Goal: Task Accomplishment & Management: Manage account settings

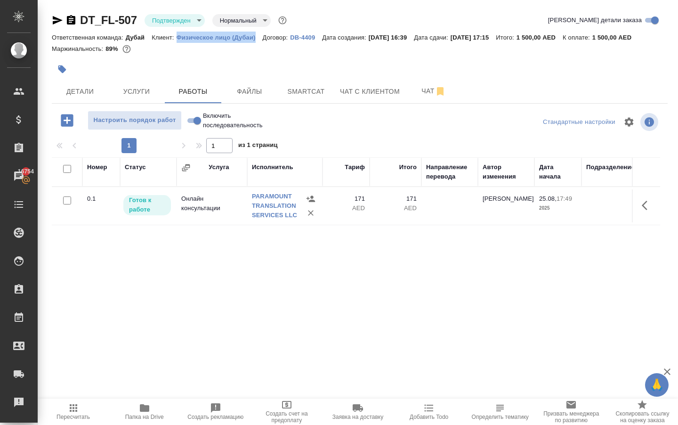
click at [71, 129] on icon "button" at bounding box center [67, 120] width 16 height 16
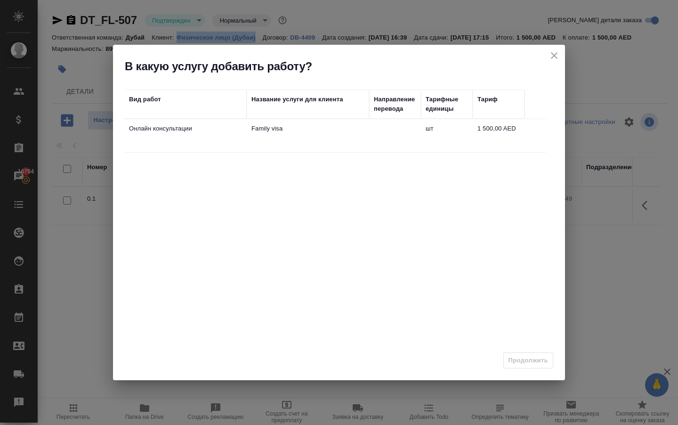
click at [556, 51] on icon "close" at bounding box center [554, 55] width 11 height 11
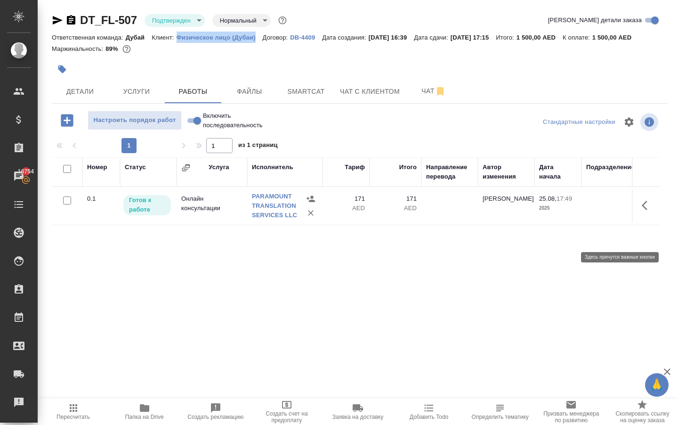
click at [643, 211] on icon "button" at bounding box center [647, 205] width 11 height 11
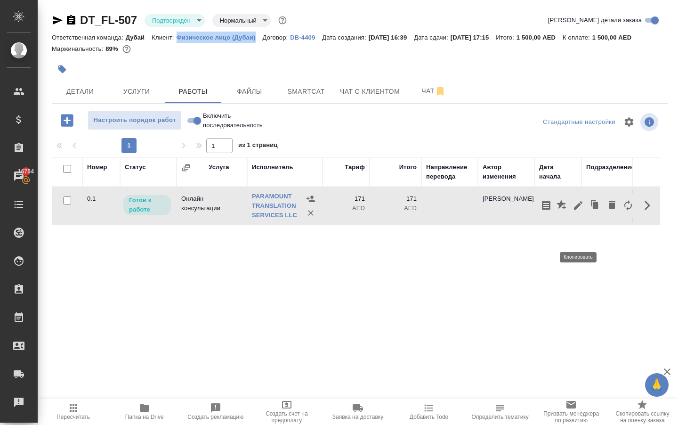
click at [593, 209] on icon "button" at bounding box center [596, 205] width 6 height 7
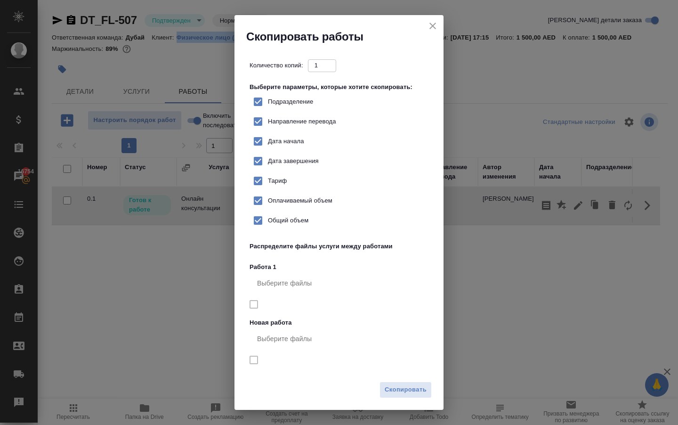
click at [276, 186] on span "Тариф" at bounding box center [277, 180] width 19 height 9
click at [268, 191] on input "Тариф" at bounding box center [258, 181] width 20 height 20
checkbox input "false"
click at [391, 380] on div "Скопировать" at bounding box center [339, 393] width 209 height 33
click at [395, 392] on span "Скопировать" at bounding box center [406, 389] width 42 height 11
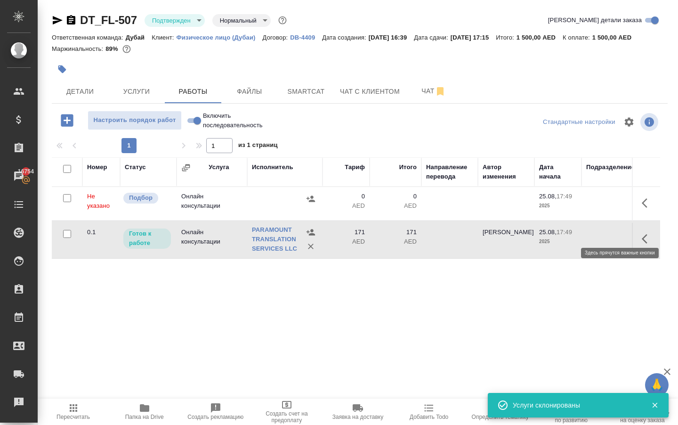
click at [642, 208] on icon "button" at bounding box center [645, 202] width 6 height 9
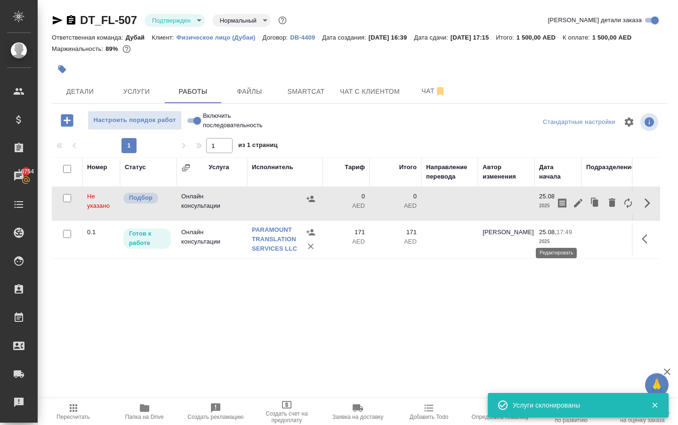
click at [570, 214] on button "button" at bounding box center [578, 203] width 16 height 23
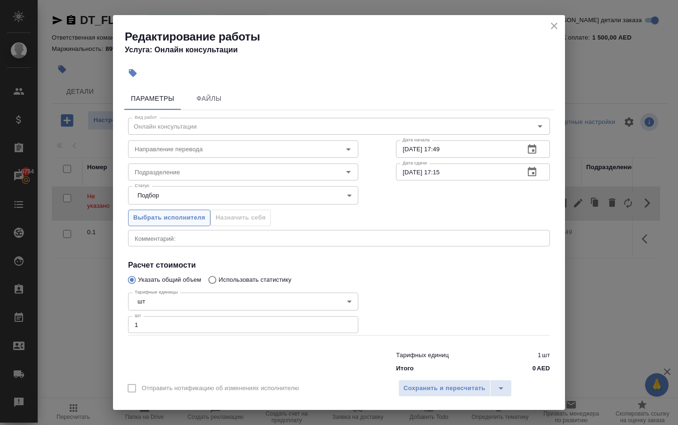
click at [155, 223] on span "Выбрать исполнителя" at bounding box center [169, 217] width 72 height 11
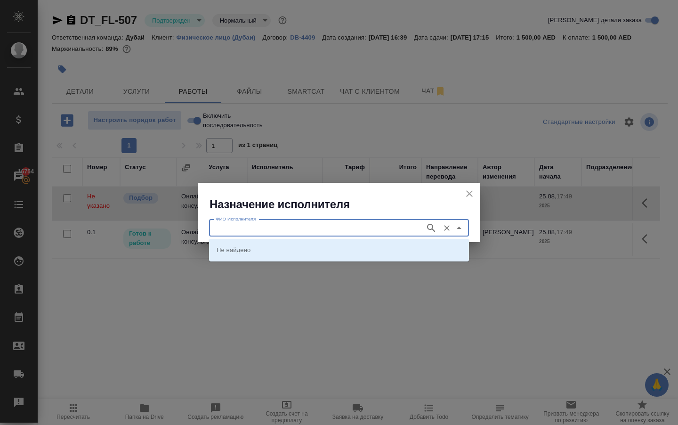
click at [220, 225] on input "ФИО Исполнителя" at bounding box center [316, 227] width 209 height 11
type input "у"
type input "embiz"
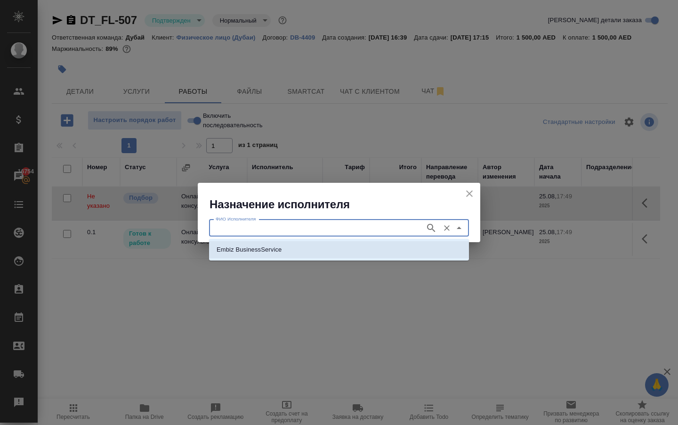
click at [240, 244] on li "Embiz BusinessService" at bounding box center [339, 249] width 260 height 17
type input "Embiz BusinessService"
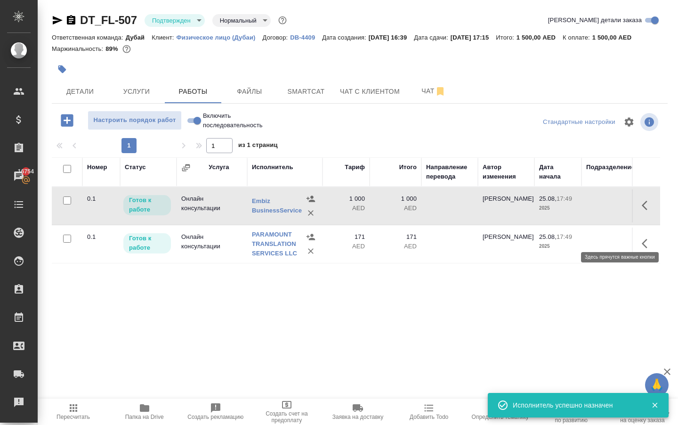
click at [643, 211] on icon "button" at bounding box center [647, 205] width 11 height 11
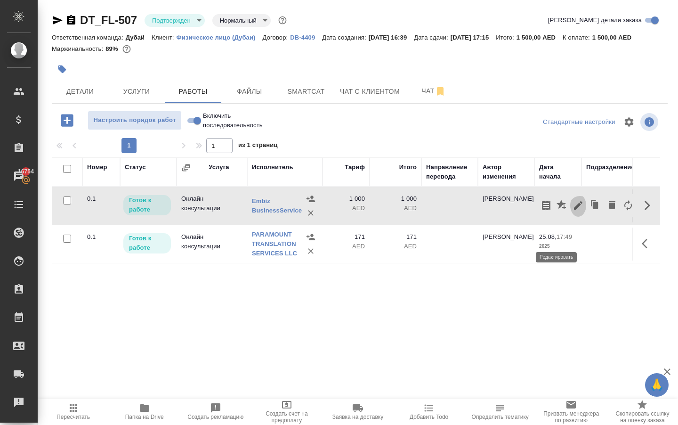
click at [573, 211] on icon "button" at bounding box center [578, 205] width 11 height 11
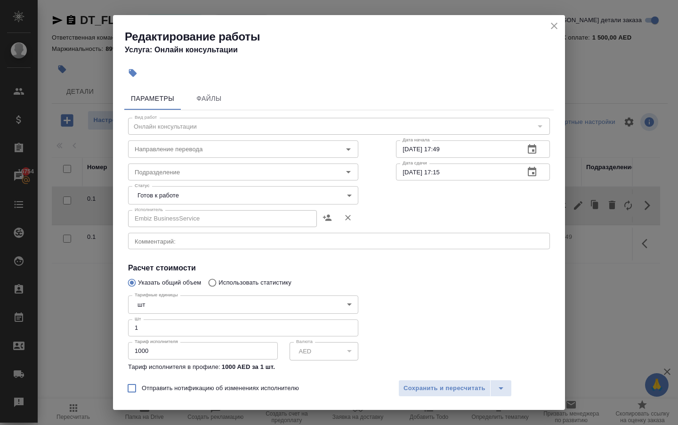
click at [189, 204] on body "🙏 .cls-1 fill:#fff; AWATERA Solokha Petro Клиенты Спецификации Заказы 16754 Чат…" at bounding box center [339, 212] width 678 height 425
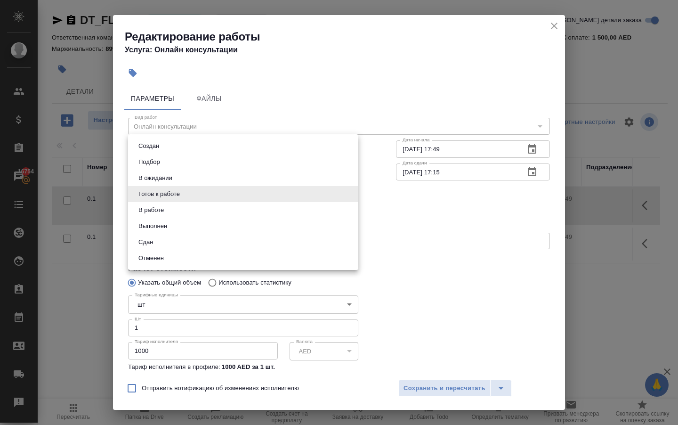
click at [164, 248] on li "Сдан" at bounding box center [243, 242] width 230 height 16
type input "closed"
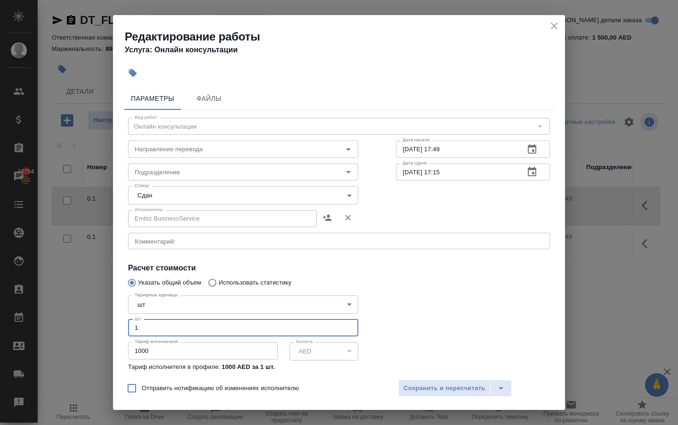
drag, startPoint x: 144, startPoint y: 338, endPoint x: 114, endPoint y: 334, distance: 30.3
click at [116, 336] on div "Параметры Файлы Вид работ Онлайн консультации Вид работ Направление перевода На…" at bounding box center [339, 228] width 452 height 290
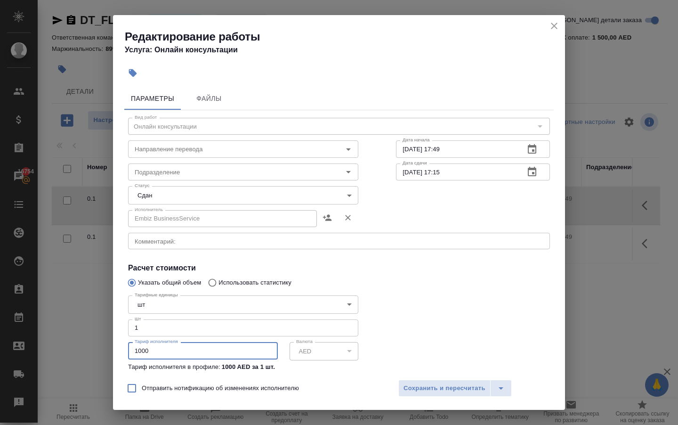
drag, startPoint x: 148, startPoint y: 360, endPoint x: 106, endPoint y: 352, distance: 42.2
click at [108, 353] on div "Редактирование работы Услуга: Онлайн консультации Параметры Файлы Вид работ Онл…" at bounding box center [339, 212] width 678 height 425
type input "1310"
click at [421, 384] on span "Сохранить и пересчитать" at bounding box center [445, 388] width 82 height 11
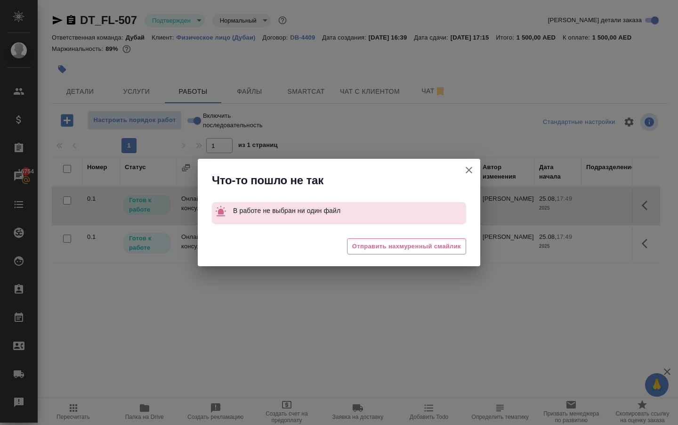
click at [464, 170] on icon "button" at bounding box center [469, 169] width 11 height 11
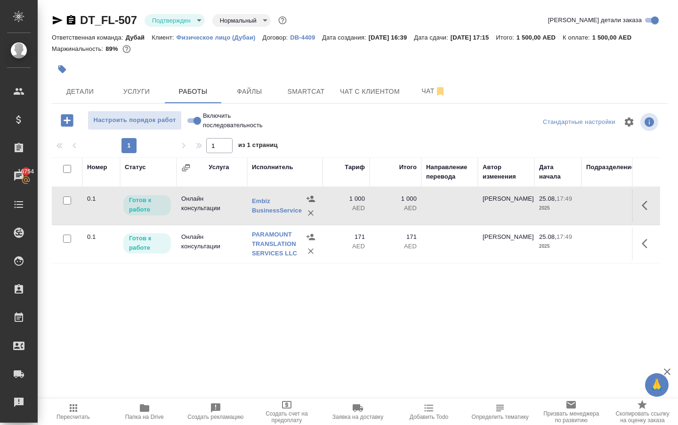
click at [198, 126] on input "Включить последовательность" at bounding box center [197, 120] width 34 height 11
checkbox input "true"
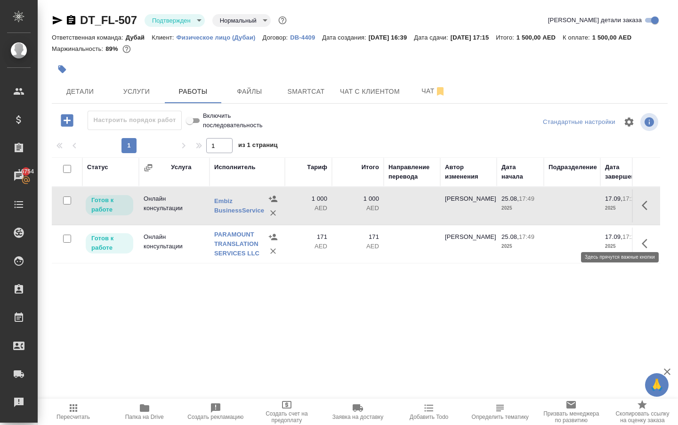
click at [644, 217] on button "button" at bounding box center [647, 205] width 23 height 23
click at [574, 210] on icon "button" at bounding box center [578, 205] width 8 height 8
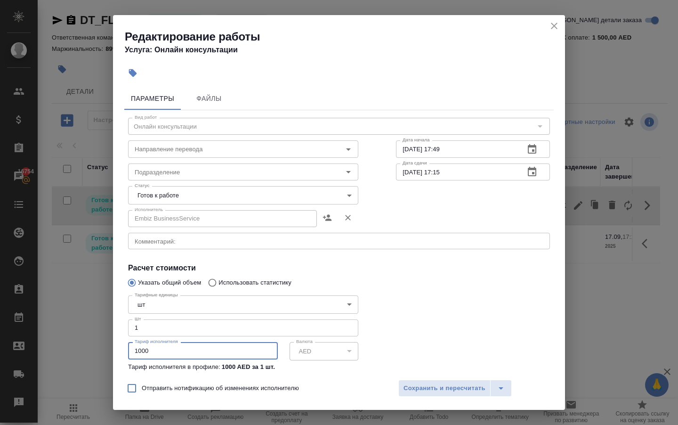
drag, startPoint x: 217, startPoint y: 359, endPoint x: 0, endPoint y: 334, distance: 218.6
click at [2, 334] on div "Редактирование работы Услуга: Онлайн консультации Параметры Файлы Вид работ Онл…" at bounding box center [339, 212] width 678 height 425
type input "1310"
click at [419, 392] on button "Сохранить и пересчитать" at bounding box center [445, 388] width 92 height 17
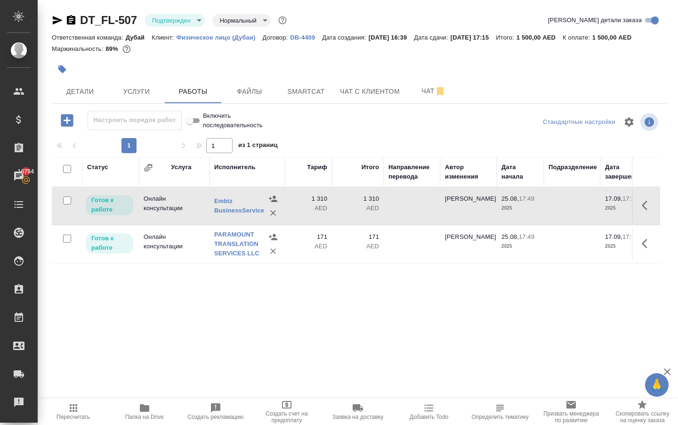
click at [75, 409] on icon "button" at bounding box center [73, 407] width 11 height 11
click at [345, 204] on p "1 310" at bounding box center [358, 198] width 42 height 9
click at [134, 98] on span "Услуги" at bounding box center [136, 92] width 45 height 12
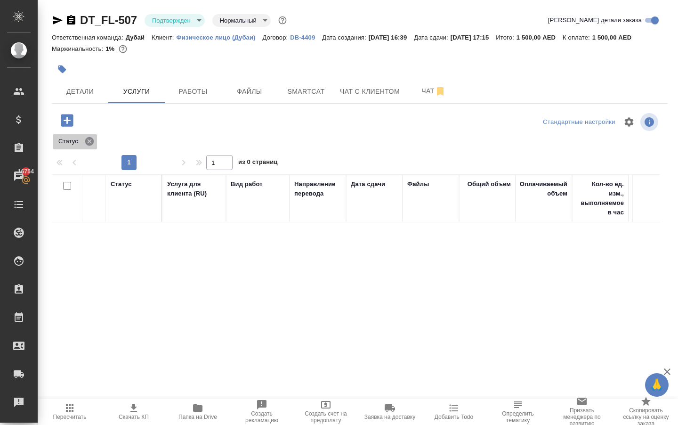
click at [89, 146] on icon at bounding box center [89, 141] width 8 height 8
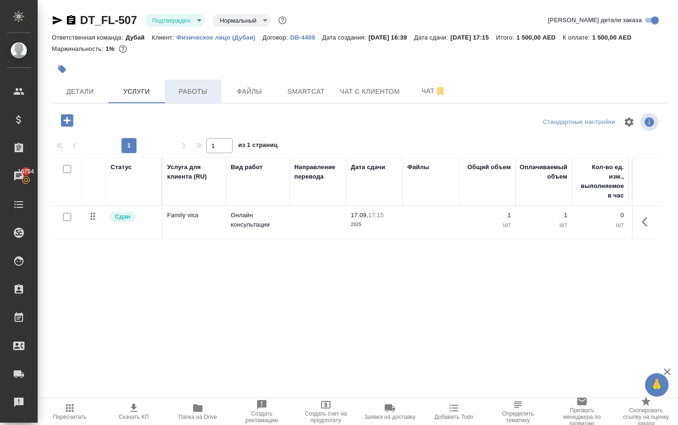
click at [190, 98] on span "Работы" at bounding box center [193, 92] width 45 height 12
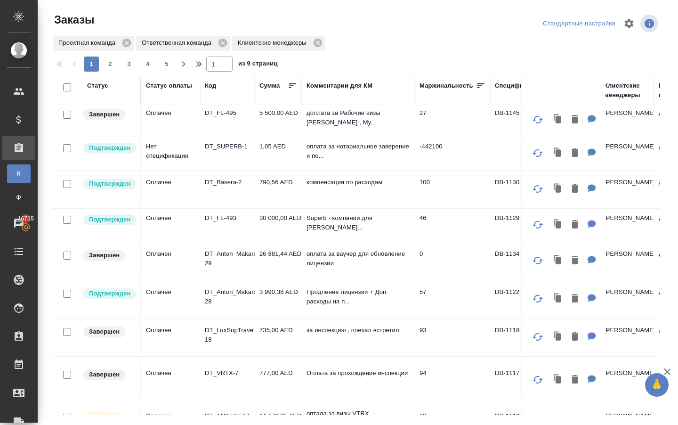
scroll to position [305, 0]
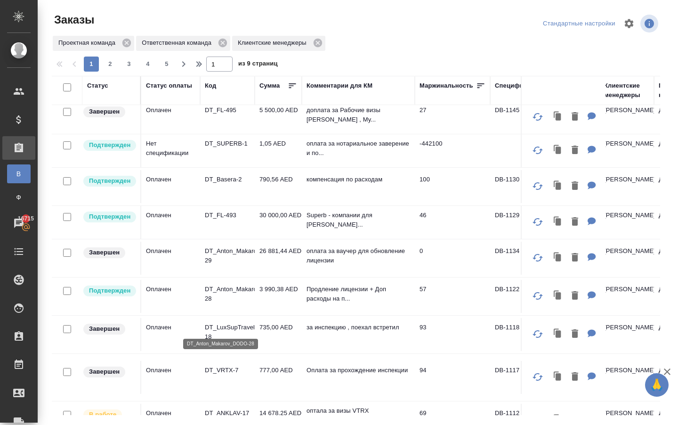
click at [220, 303] on p "DT_Anton_Makarov_DODO-28" at bounding box center [227, 294] width 45 height 19
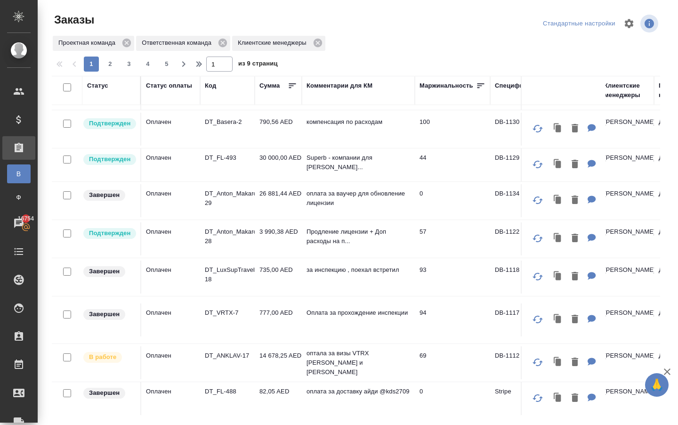
scroll to position [365, 0]
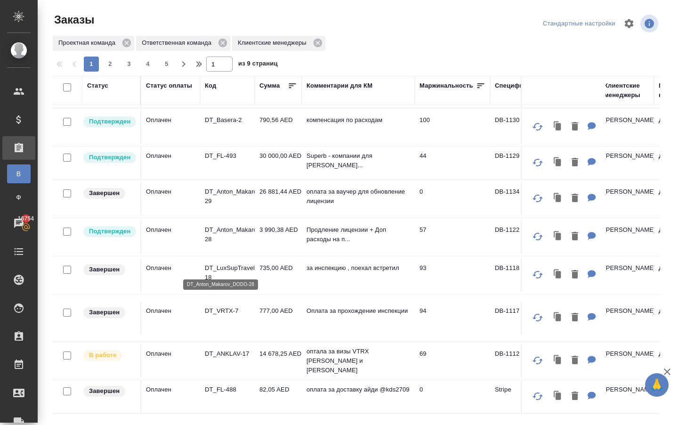
click at [228, 244] on p "DT_Anton_Makarov_DODO-28" at bounding box center [227, 234] width 45 height 19
click at [217, 282] on p "DT_LuxSupTravel-18" at bounding box center [227, 272] width 45 height 19
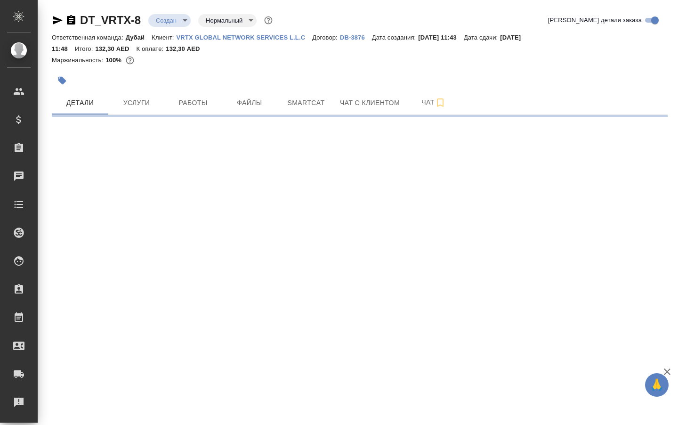
select select "RU"
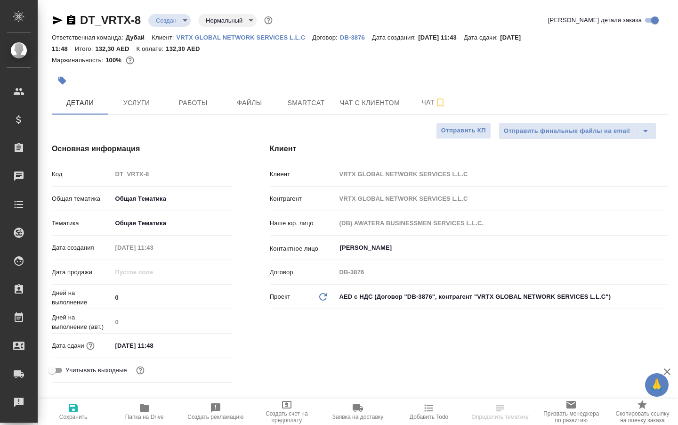
type textarea "x"
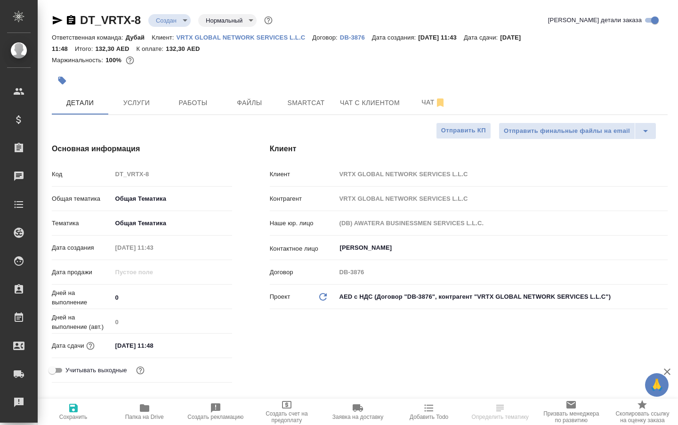
type textarea "x"
type input "[PERSON_NAME]"
click at [132, 109] on span "Услуги" at bounding box center [136, 103] width 45 height 12
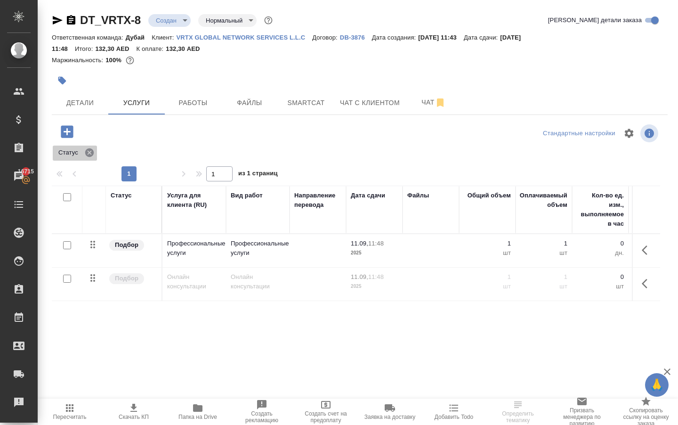
click at [90, 158] on icon at bounding box center [89, 152] width 10 height 10
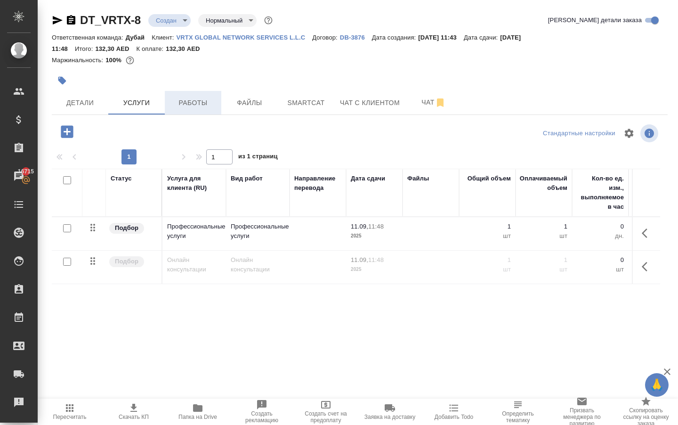
click at [189, 106] on span "Работы" at bounding box center [193, 103] width 45 height 12
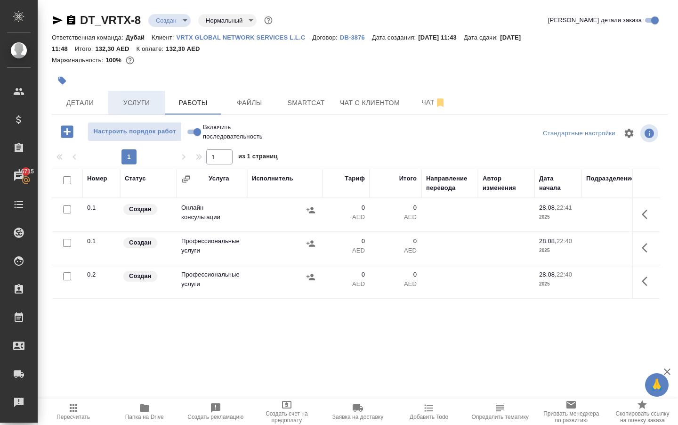
click at [130, 106] on span "Услуги" at bounding box center [136, 103] width 45 height 12
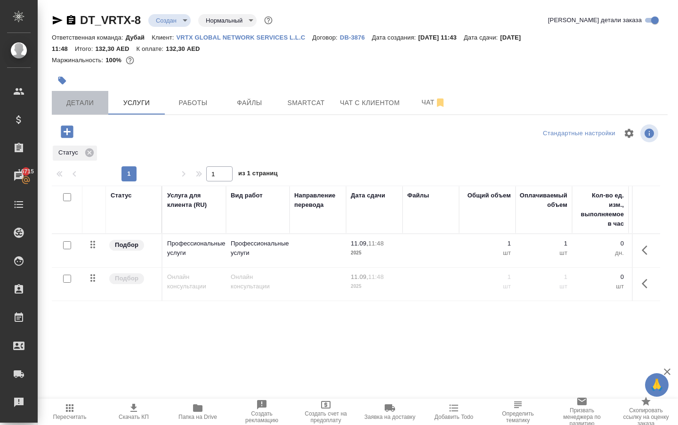
click at [90, 109] on span "Детали" at bounding box center [79, 103] width 45 height 12
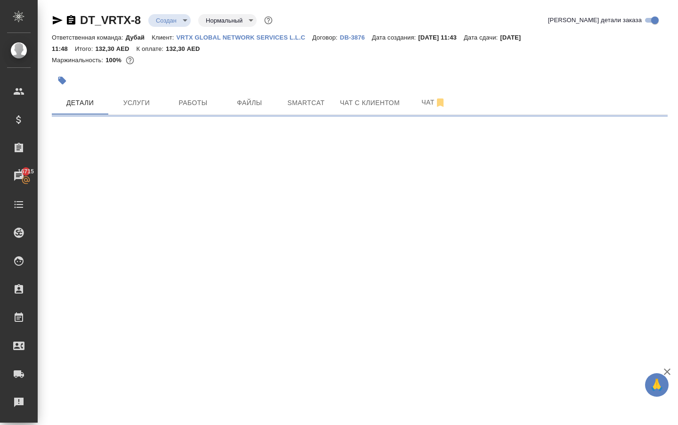
select select "RU"
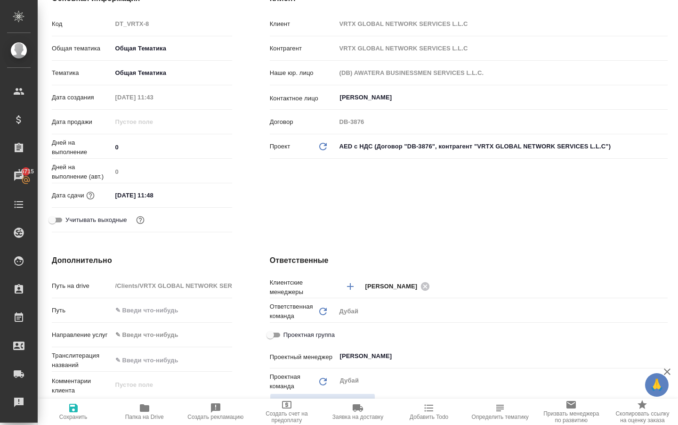
type textarea "x"
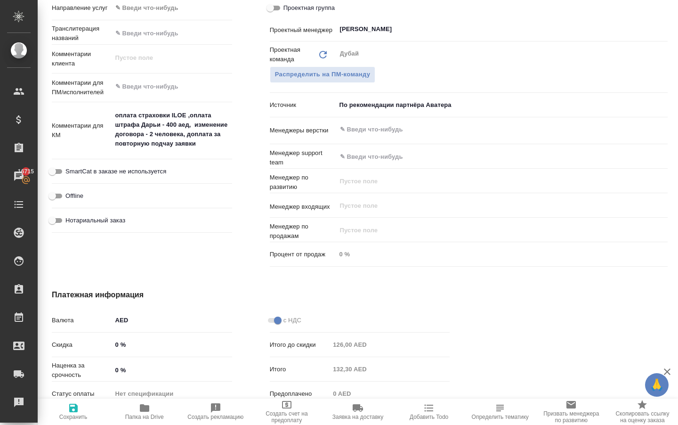
scroll to position [475, 0]
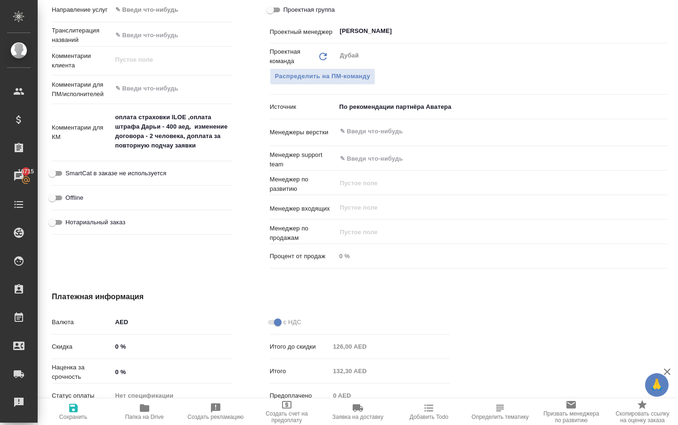
click at [205, 154] on textarea "оплата страховки ILOE ,оплата штрафа Дарьи - 400 аед, изменение договора - 2 че…" at bounding box center [172, 131] width 120 height 44
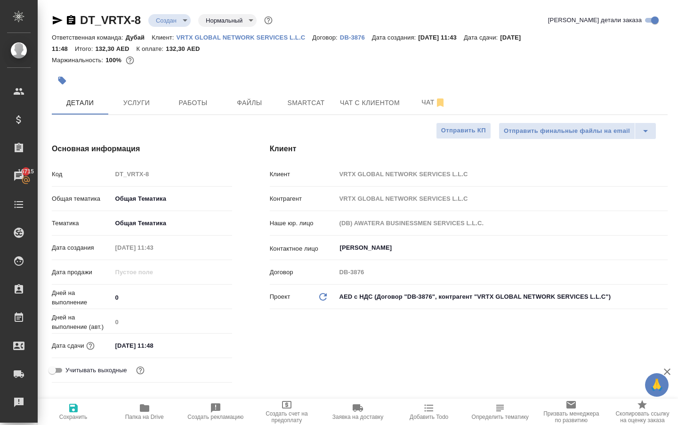
scroll to position [0, 0]
type textarea "x"
click at [189, 114] on button "Работы" at bounding box center [193, 103] width 57 height 24
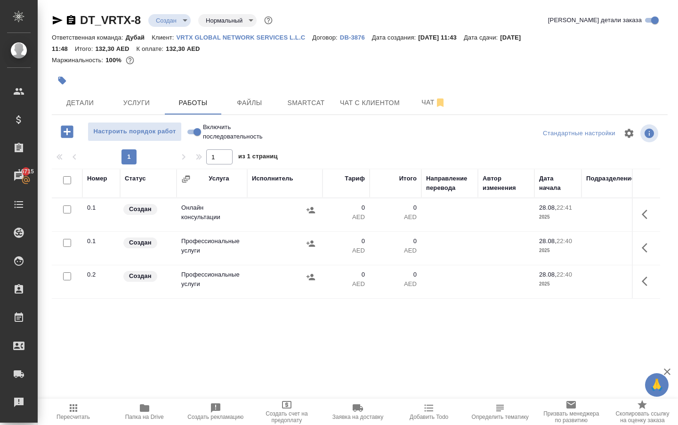
click at [200, 138] on input "Включить последовательность" at bounding box center [197, 131] width 34 height 11
checkbox input "true"
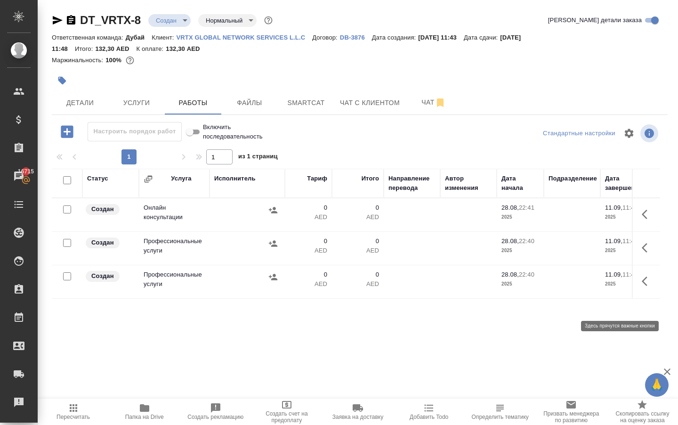
click at [642, 287] on icon "button" at bounding box center [647, 281] width 11 height 11
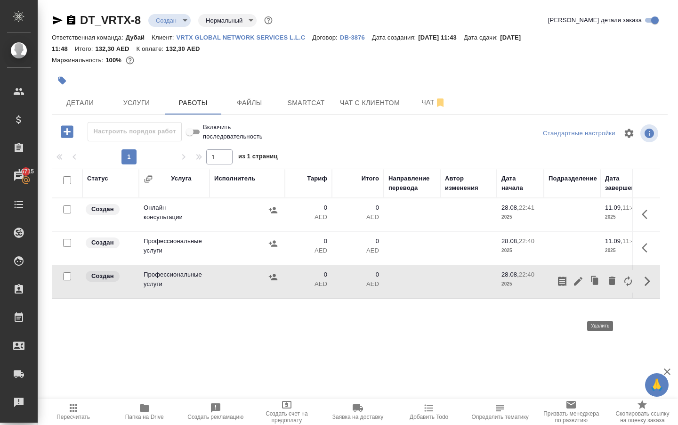
click at [609, 285] on icon "button" at bounding box center [612, 281] width 7 height 8
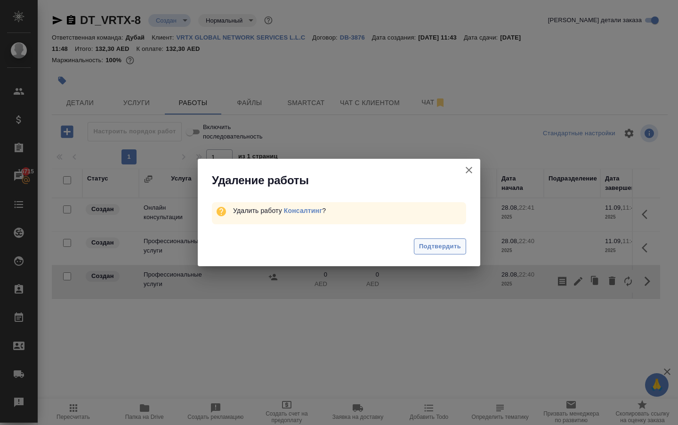
click at [450, 247] on span "Подтвердить" at bounding box center [440, 246] width 42 height 11
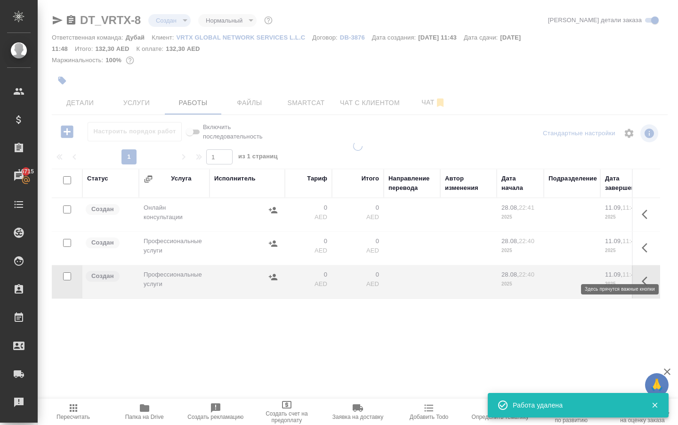
click at [643, 253] on icon "button" at bounding box center [647, 247] width 11 height 11
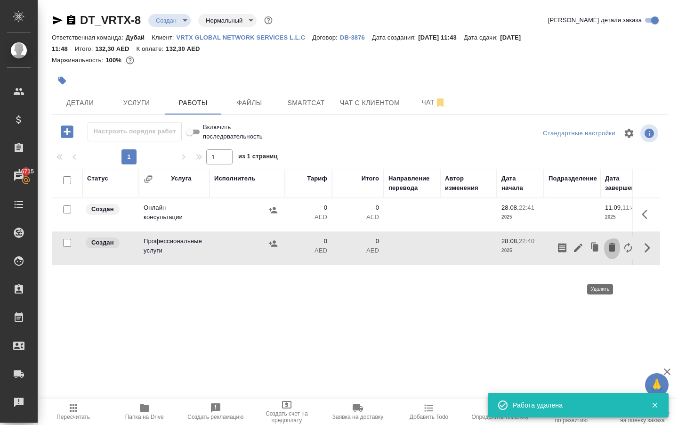
click at [609, 252] on icon "button" at bounding box center [612, 247] width 7 height 8
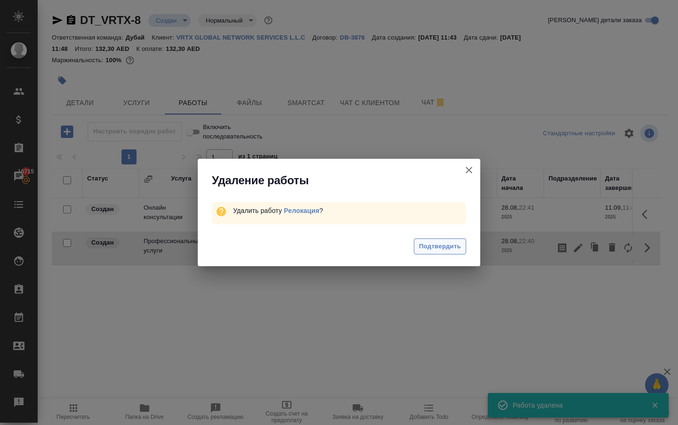
click at [426, 250] on span "Подтвердить" at bounding box center [440, 246] width 42 height 11
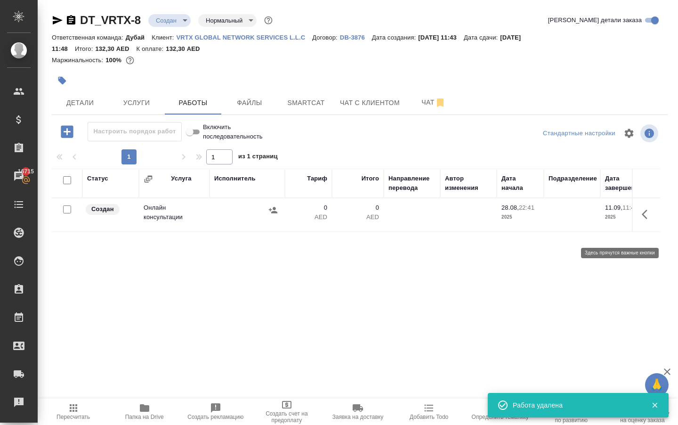
click at [642, 220] on icon "button" at bounding box center [647, 214] width 11 height 11
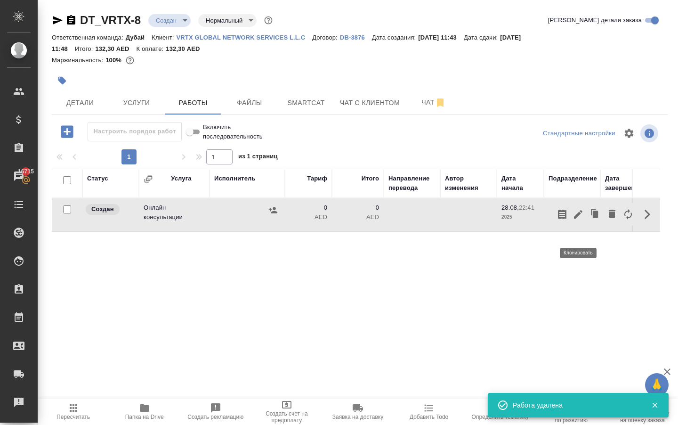
click at [593, 218] on icon "button" at bounding box center [596, 214] width 6 height 7
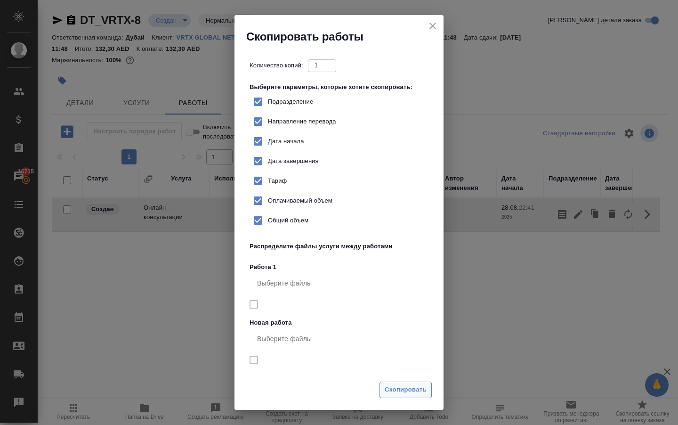
click at [389, 386] on span "Скопировать" at bounding box center [406, 389] width 42 height 11
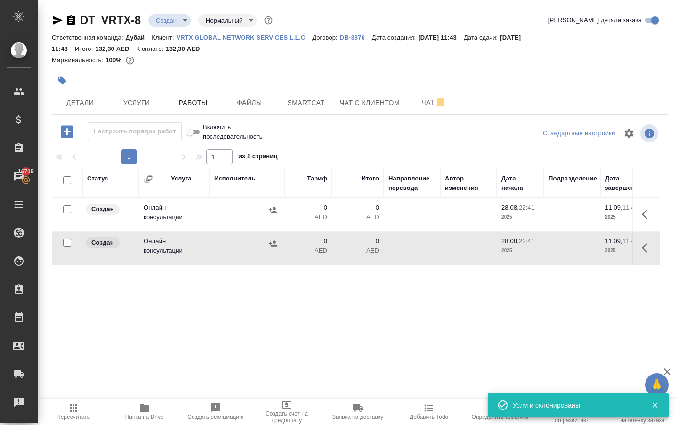
click at [645, 220] on icon "button" at bounding box center [647, 214] width 11 height 11
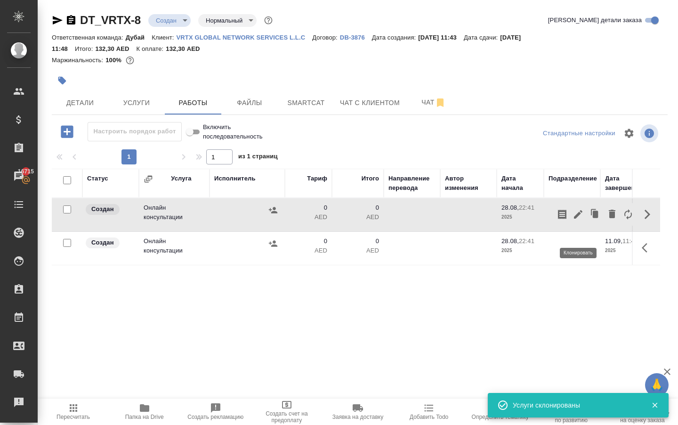
click at [593, 218] on icon "button" at bounding box center [596, 214] width 6 height 7
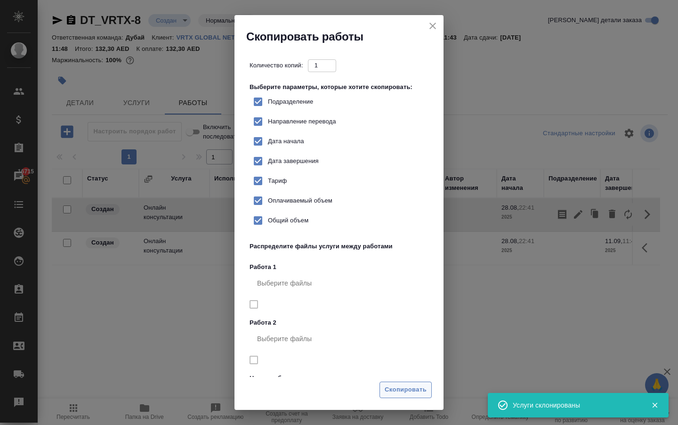
click at [399, 387] on span "Скопировать" at bounding box center [406, 389] width 42 height 11
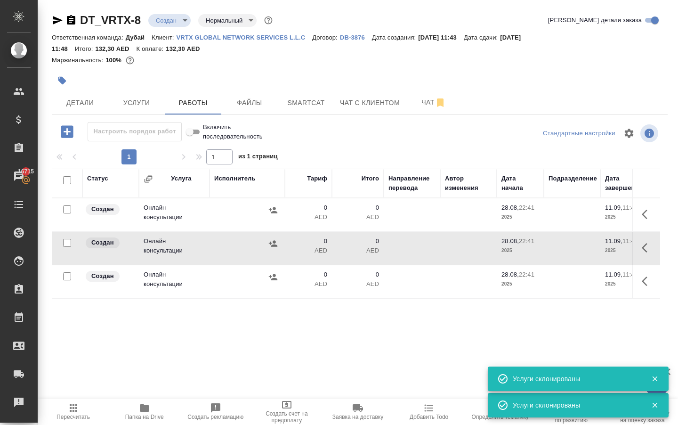
click at [641, 219] on button "button" at bounding box center [647, 214] width 23 height 23
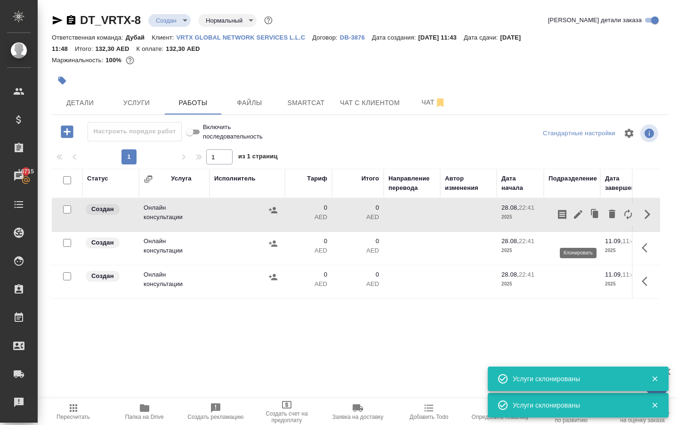
click at [589, 219] on icon "button" at bounding box center [595, 214] width 13 height 13
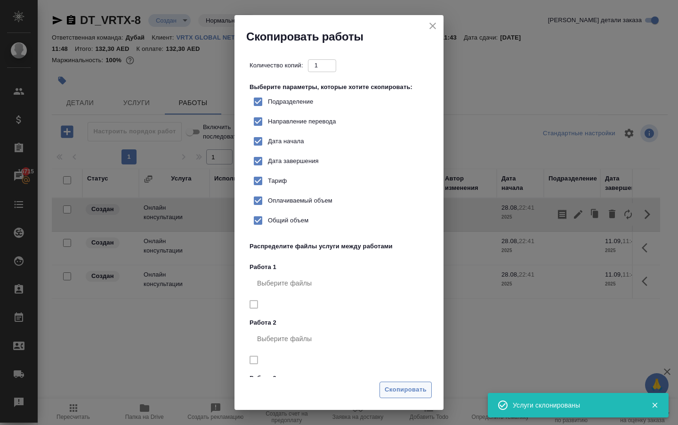
click at [408, 383] on button "Скопировать" at bounding box center [406, 390] width 52 height 16
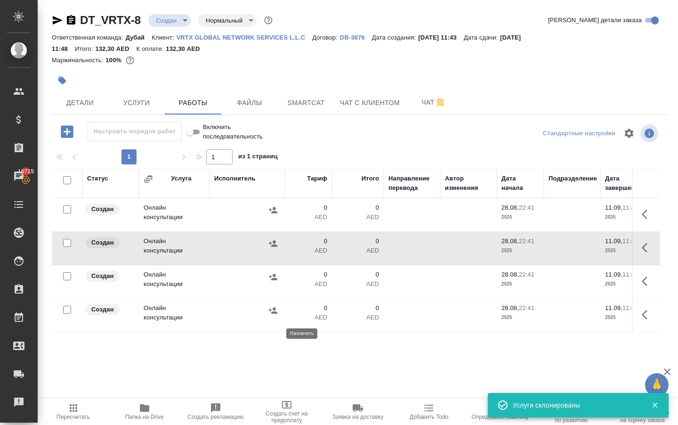
click at [273, 313] on icon "button" at bounding box center [273, 310] width 8 height 6
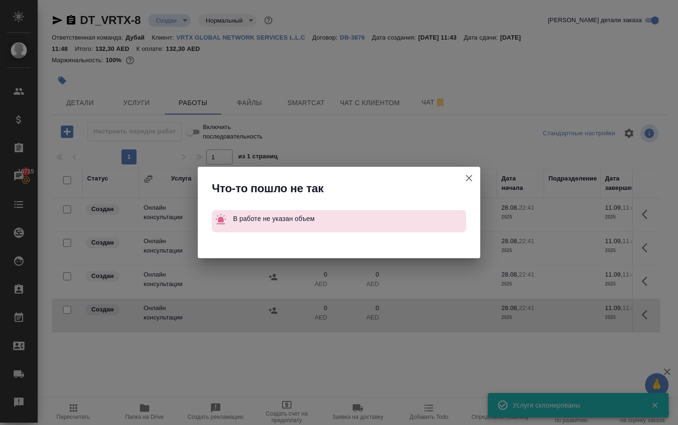
click at [469, 172] on icon "button" at bounding box center [469, 177] width 11 height 11
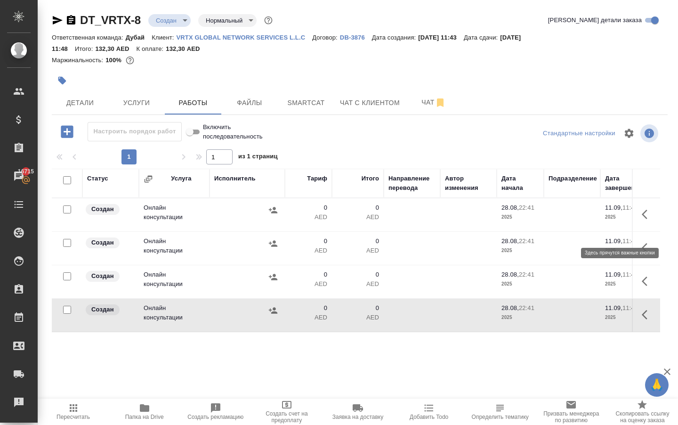
click at [643, 220] on icon "button" at bounding box center [647, 214] width 11 height 11
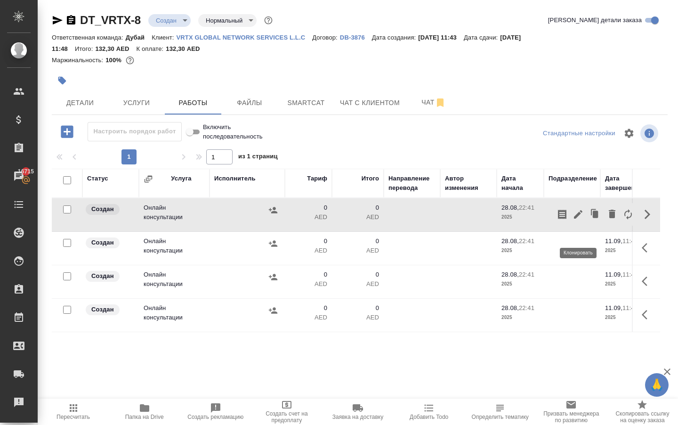
click at [591, 215] on icon "button" at bounding box center [593, 212] width 5 height 6
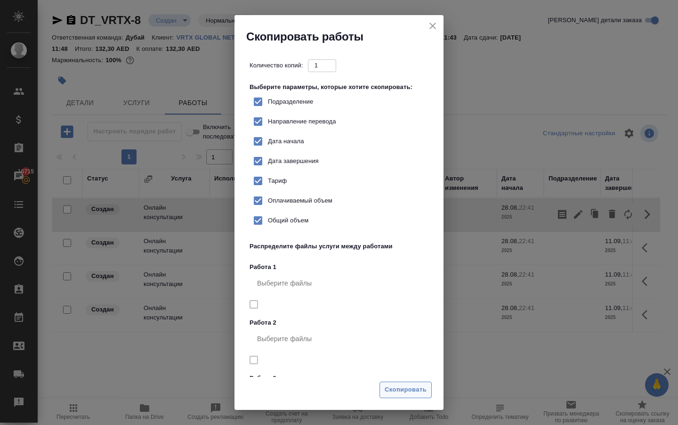
click at [388, 387] on span "Скопировать" at bounding box center [406, 389] width 42 height 11
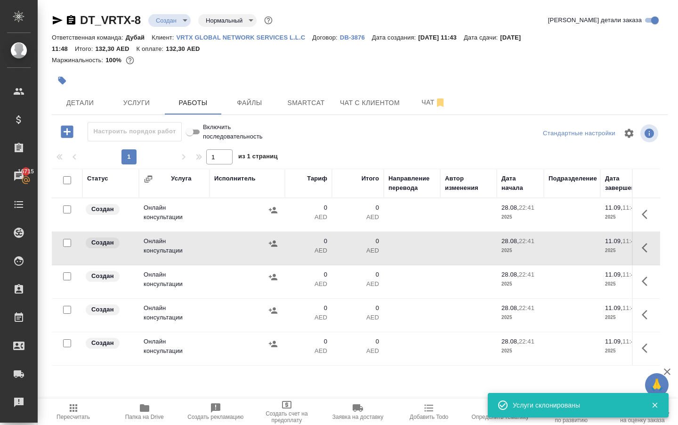
click at [647, 220] on icon "button" at bounding box center [647, 214] width 11 height 11
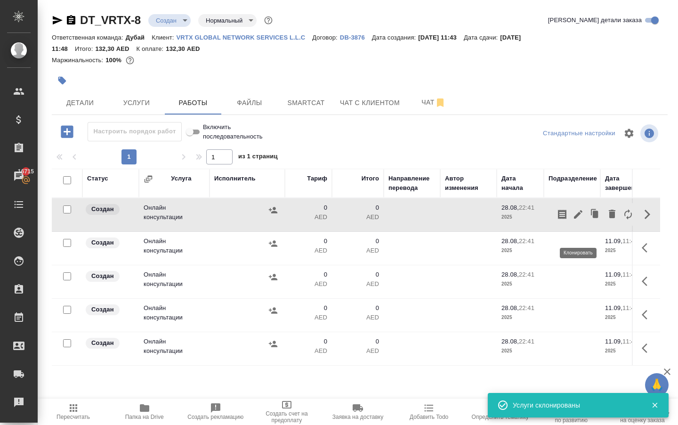
click at [589, 221] on icon "button" at bounding box center [595, 214] width 13 height 13
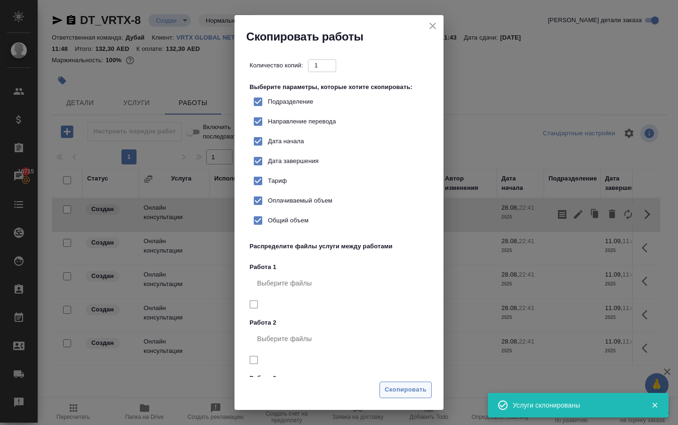
click at [396, 386] on span "Скопировать" at bounding box center [406, 389] width 42 height 11
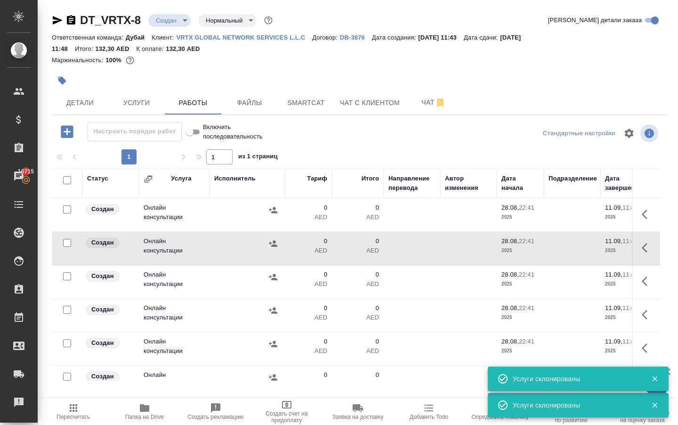
click at [642, 219] on icon "button" at bounding box center [645, 214] width 6 height 9
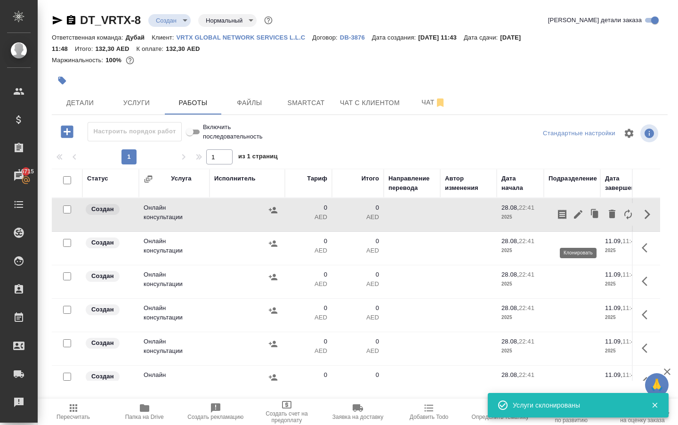
click at [589, 221] on icon "button" at bounding box center [595, 214] width 13 height 13
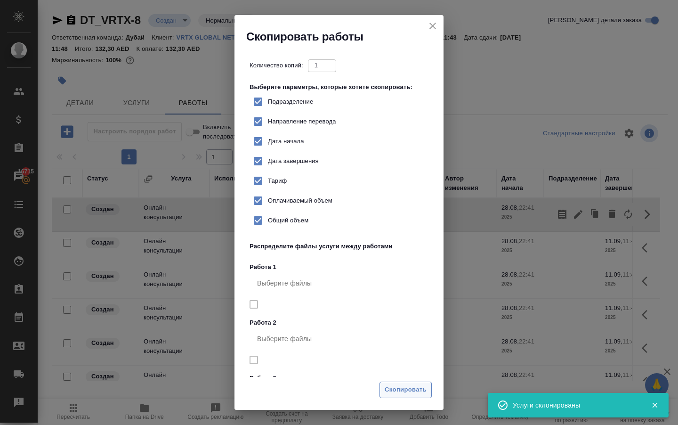
click at [407, 383] on button "Скопировать" at bounding box center [406, 390] width 52 height 16
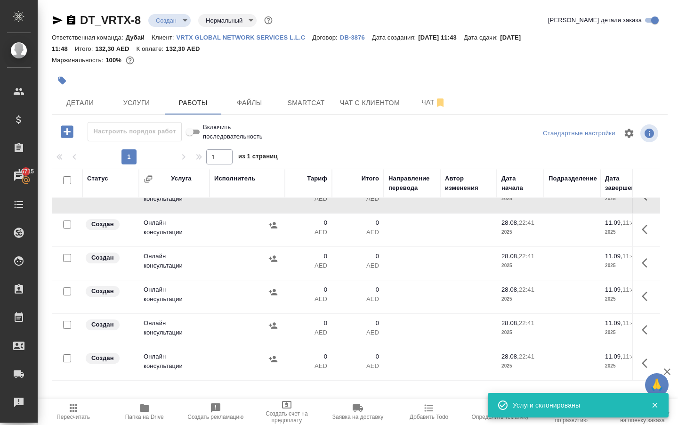
scroll to position [73, 0]
click at [638, 365] on button "button" at bounding box center [647, 363] width 23 height 23
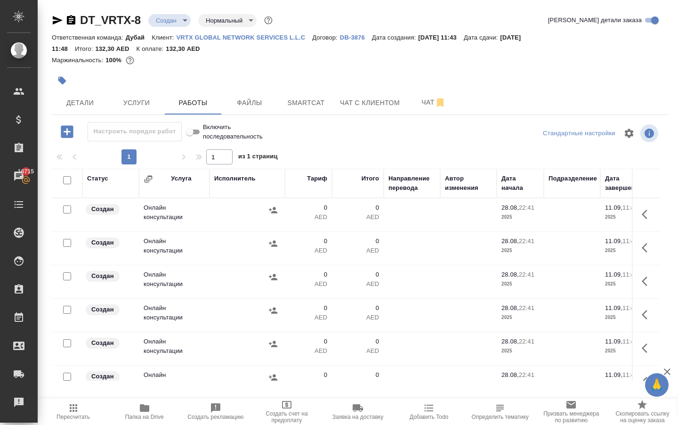
scroll to position [0, 0]
click at [646, 220] on icon "button" at bounding box center [647, 214] width 11 height 11
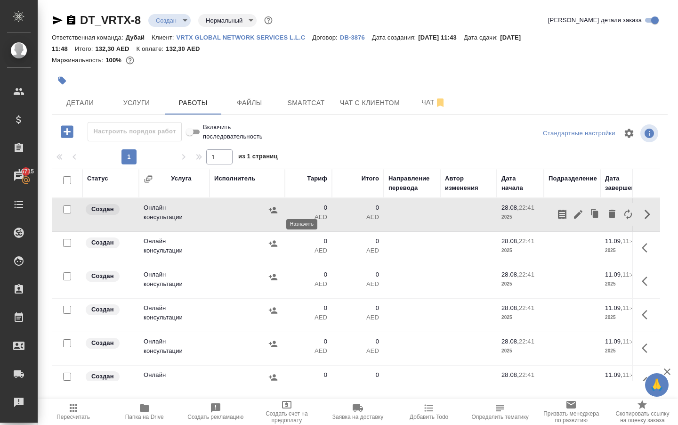
click at [269, 215] on icon "button" at bounding box center [273, 209] width 9 height 9
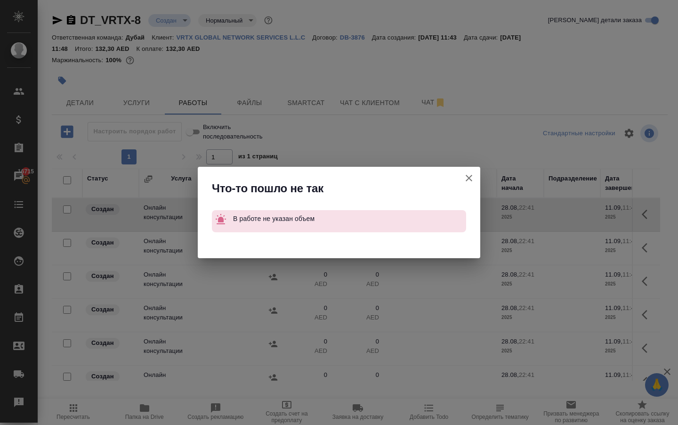
click at [472, 180] on icon "button" at bounding box center [469, 177] width 11 height 11
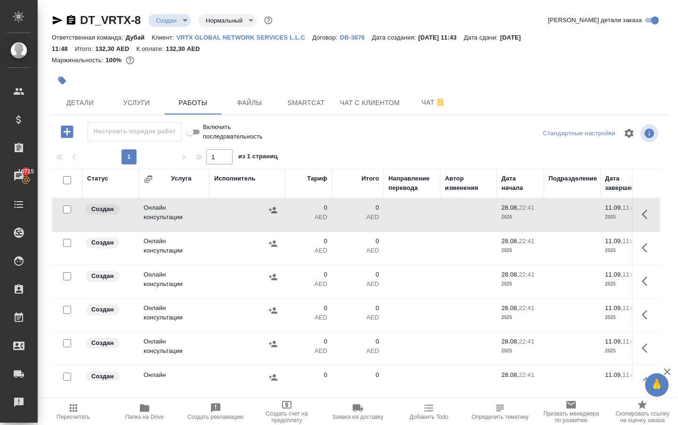
click at [643, 220] on icon "button" at bounding box center [647, 214] width 11 height 11
click at [573, 220] on icon "button" at bounding box center [578, 214] width 11 height 11
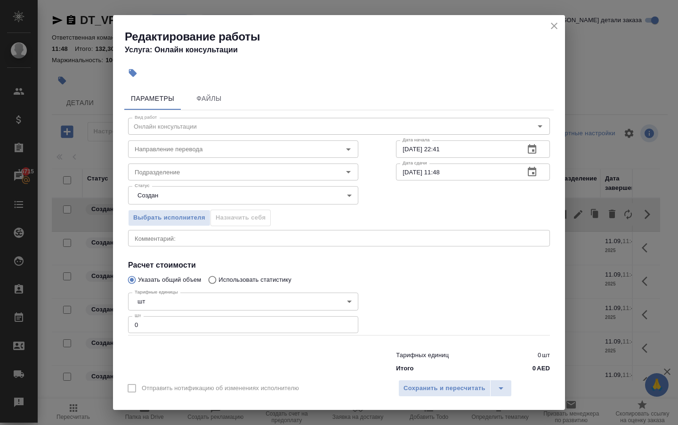
click at [257, 333] on input "0" at bounding box center [243, 324] width 230 height 17
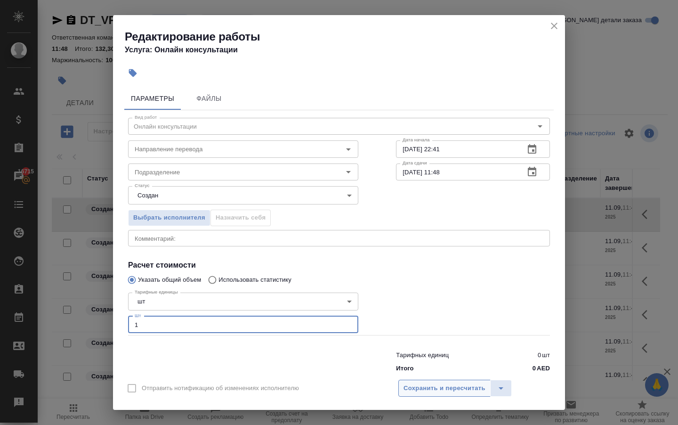
type input "1"
click at [425, 389] on span "Сохранить и пересчитать" at bounding box center [445, 388] width 82 height 11
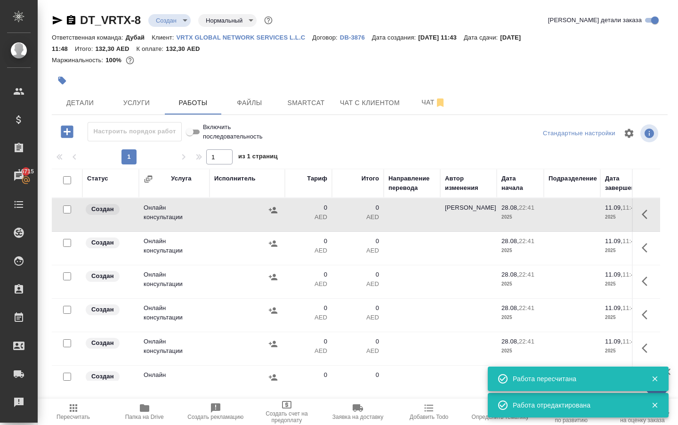
click at [271, 215] on icon "button" at bounding box center [273, 209] width 9 height 9
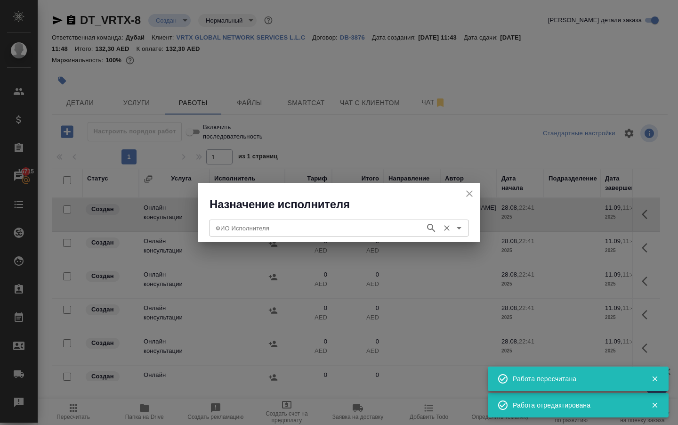
click at [257, 229] on input "ФИО Исполнителя" at bounding box center [316, 227] width 209 height 11
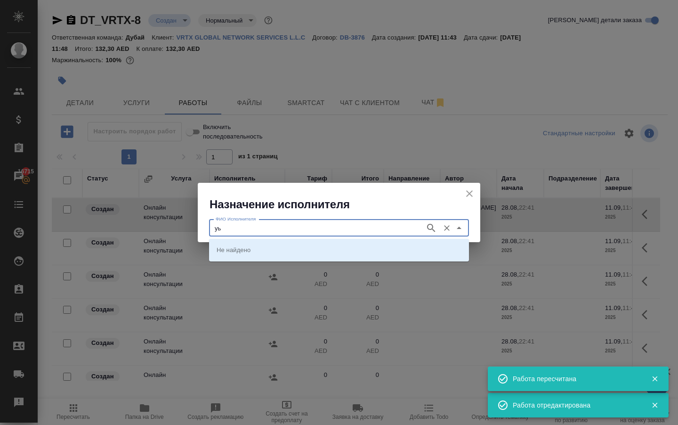
type input "у"
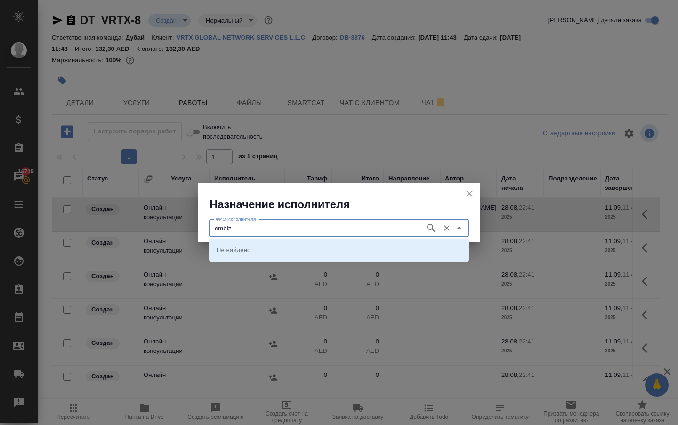
type input "embiz"
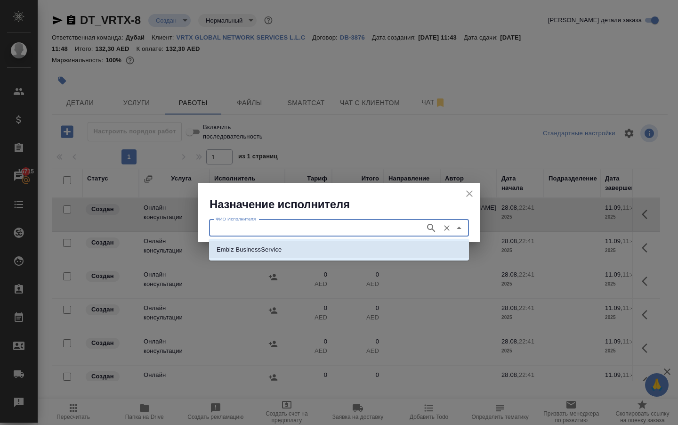
click at [219, 253] on p "Embiz BusinessService" at bounding box center [249, 249] width 65 height 9
type input "Embiz BusinessService"
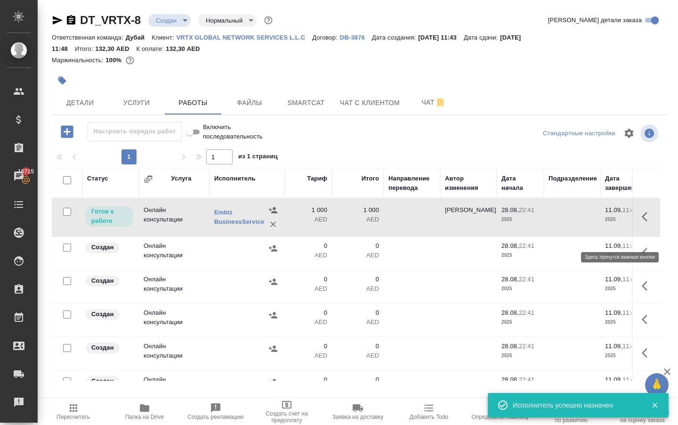
click at [649, 222] on icon "button" at bounding box center [647, 216] width 11 height 11
click at [574, 221] on icon "button" at bounding box center [578, 216] width 8 height 8
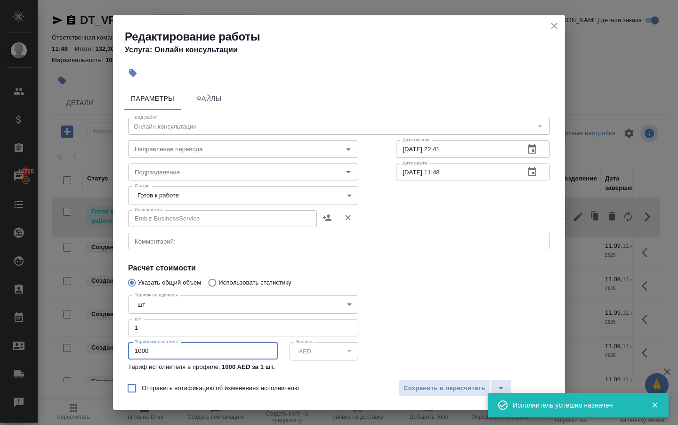
drag, startPoint x: 170, startPoint y: 359, endPoint x: 49, endPoint y: 322, distance: 125.6
click at [55, 328] on div "Редактирование работы Услуга: Онлайн консультации Параметры Файлы Вид работ Онл…" at bounding box center [339, 212] width 678 height 425
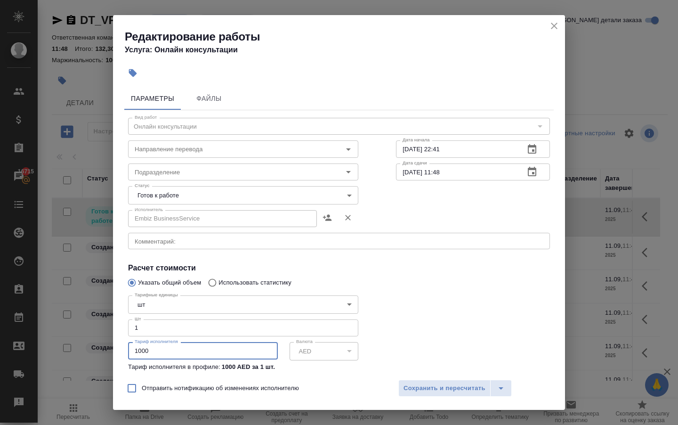
paste input "80."
type input "180.0"
type input "180"
click at [415, 386] on span "Сохранить и пересчитать" at bounding box center [445, 388] width 82 height 11
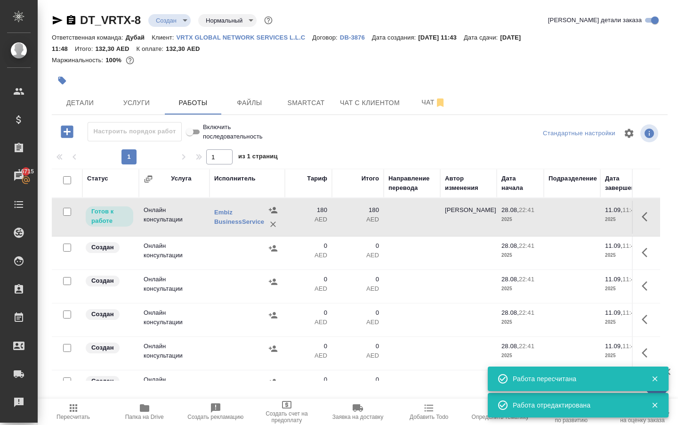
click at [329, 234] on td "180 AED" at bounding box center [308, 217] width 47 height 33
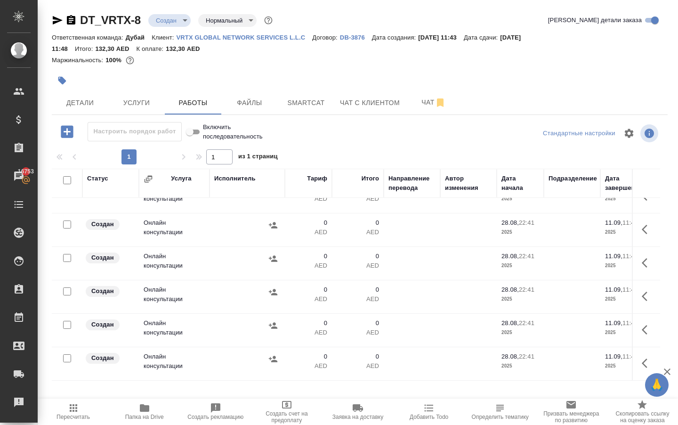
scroll to position [81, 0]
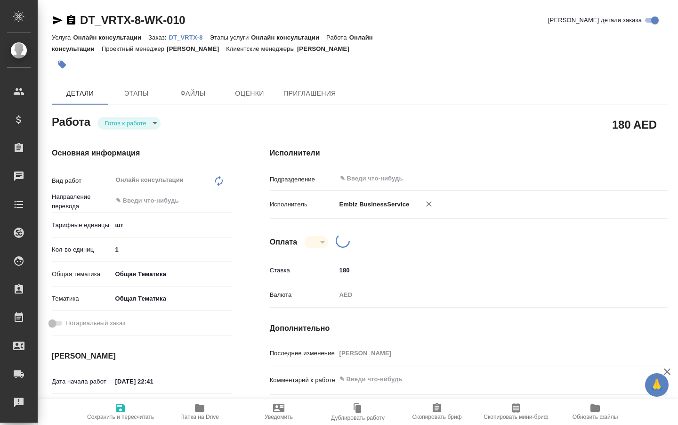
type textarea "x"
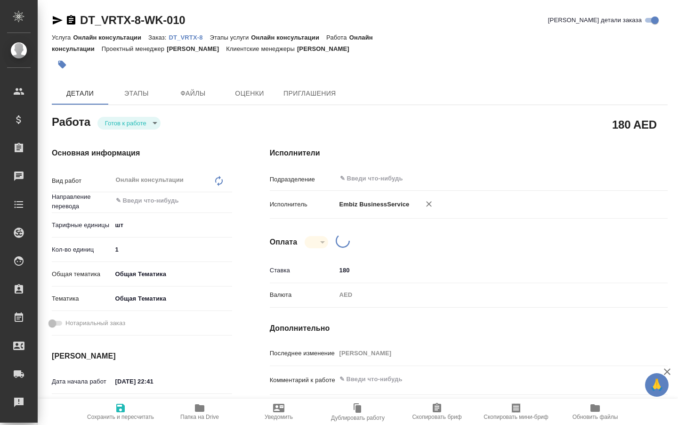
type textarea "x"
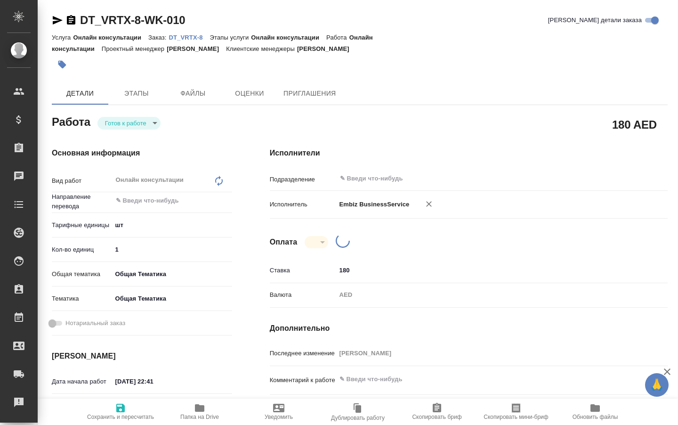
type textarea "x"
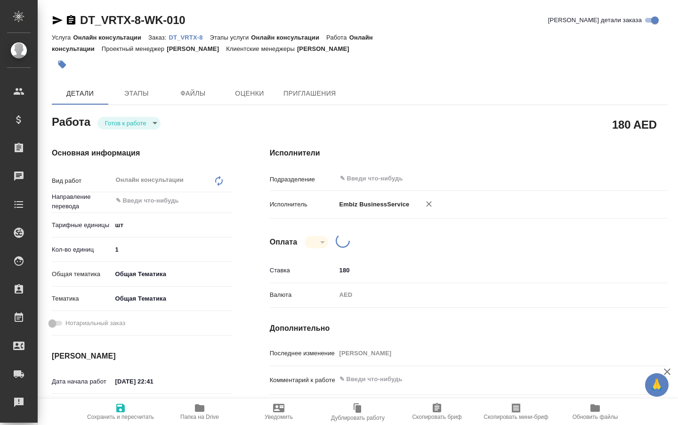
type textarea "x"
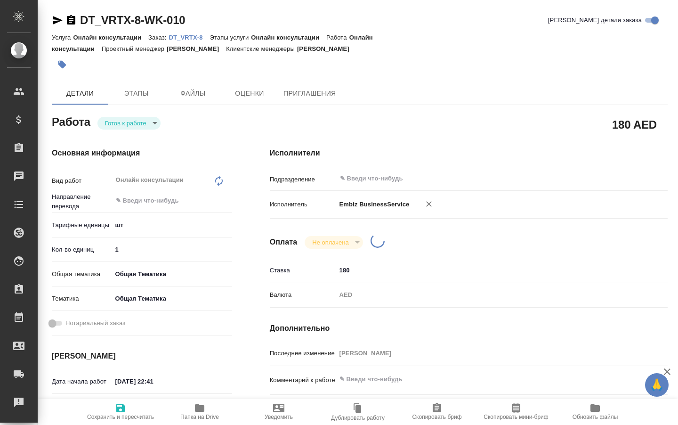
type textarea "x"
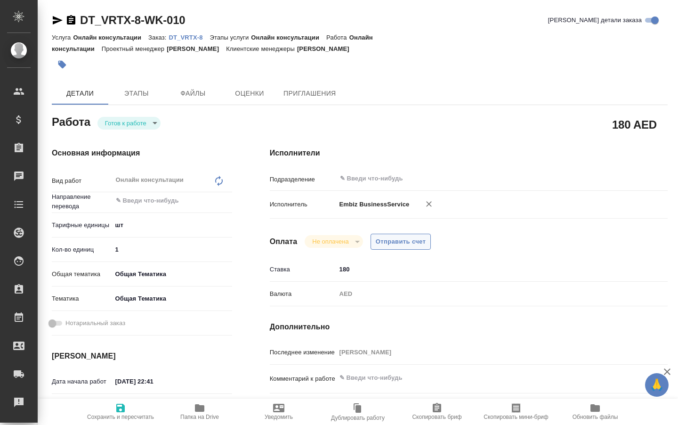
click at [412, 247] on span "Отправить счет" at bounding box center [401, 241] width 50 height 11
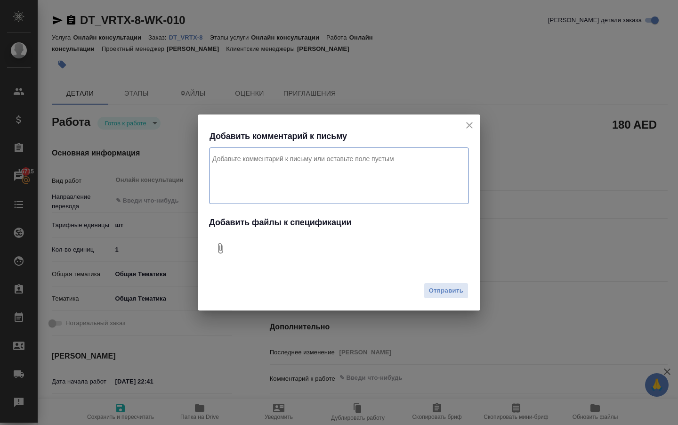
click at [220, 246] on icon "Добавить файлы к спецификации" at bounding box center [220, 248] width 5 height 10
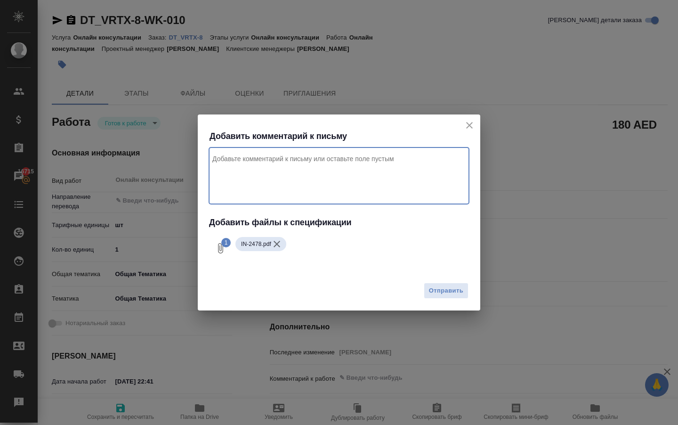
click at [279, 157] on textarea "Комментарий к письму" at bounding box center [339, 175] width 260 height 57
type textarea "j"
type textarea "оплата за изменение данных в договоре для клиента. Проетк Дубай"
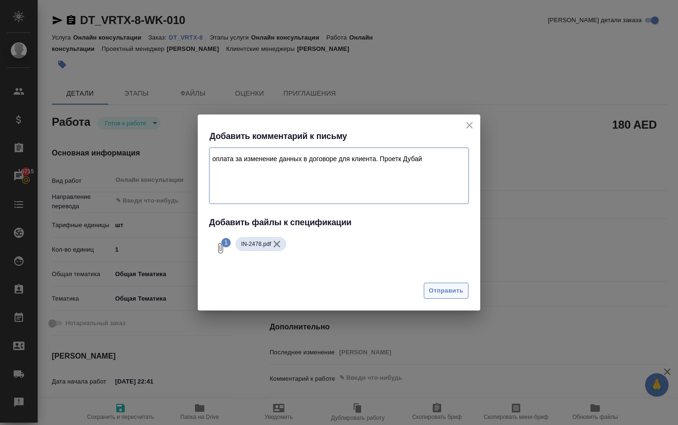
click at [433, 298] on button "Отправить" at bounding box center [446, 291] width 45 height 16
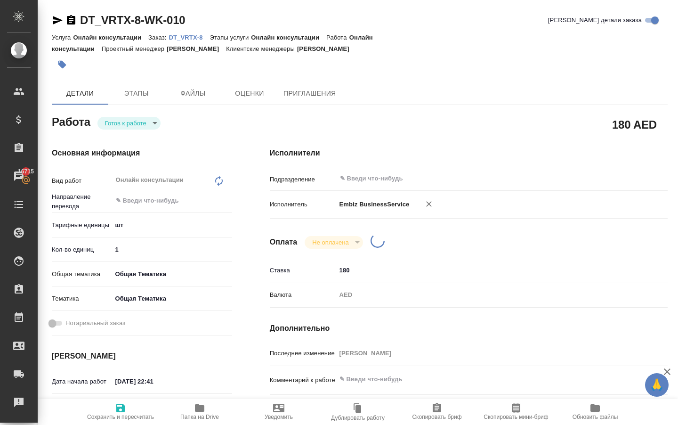
type textarea "x"
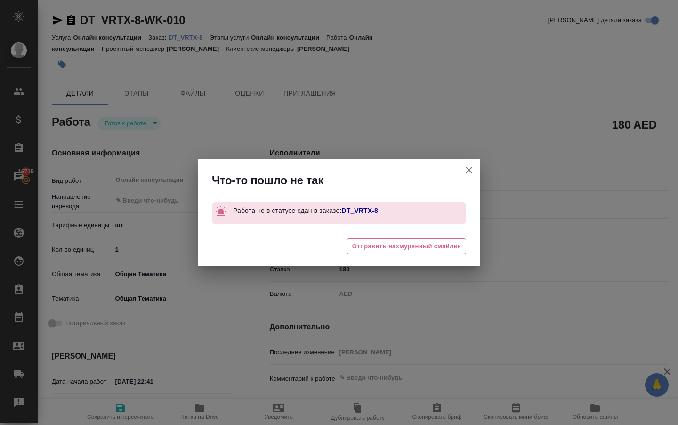
click at [466, 167] on icon "button" at bounding box center [469, 170] width 7 height 7
type textarea "x"
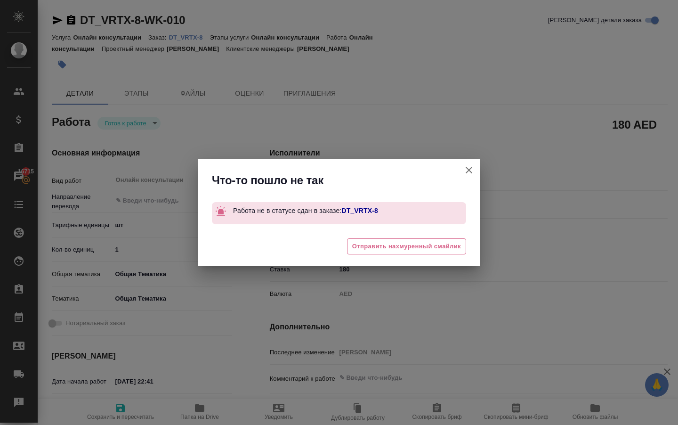
type textarea "x"
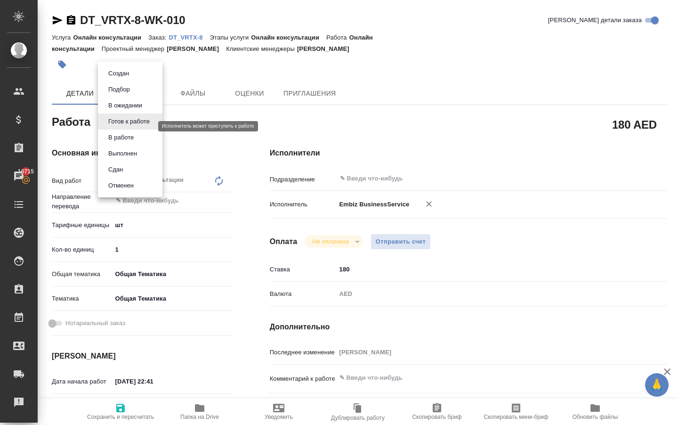
click at [115, 127] on body "🙏 .cls-1 fill:#fff; AWATERA Solokha Petro Клиенты Спецификации Заказы 16715 Чат…" at bounding box center [339, 212] width 678 height 425
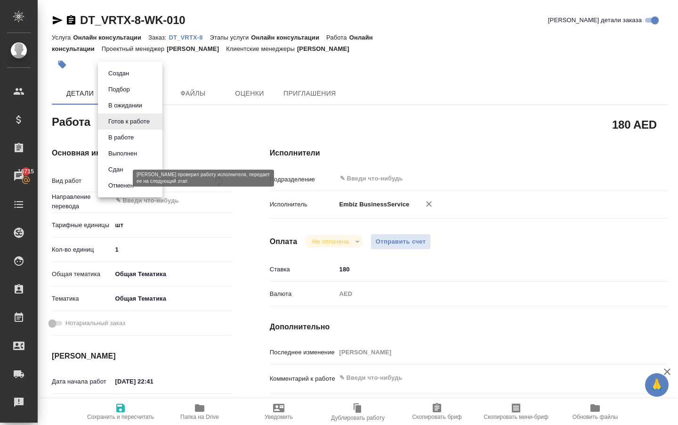
click at [123, 175] on button "Сдан" at bounding box center [116, 169] width 20 height 10
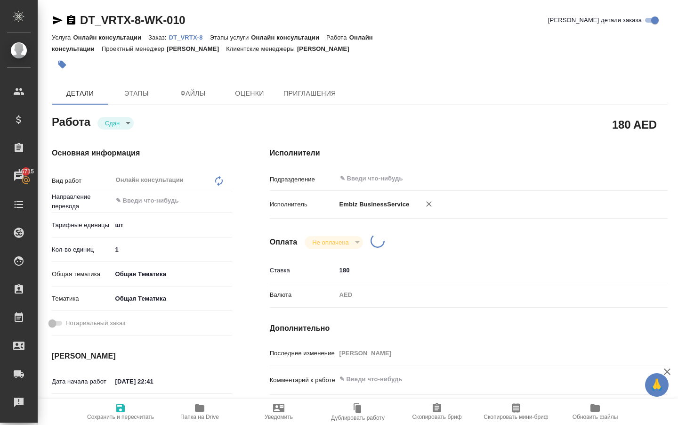
type textarea "x"
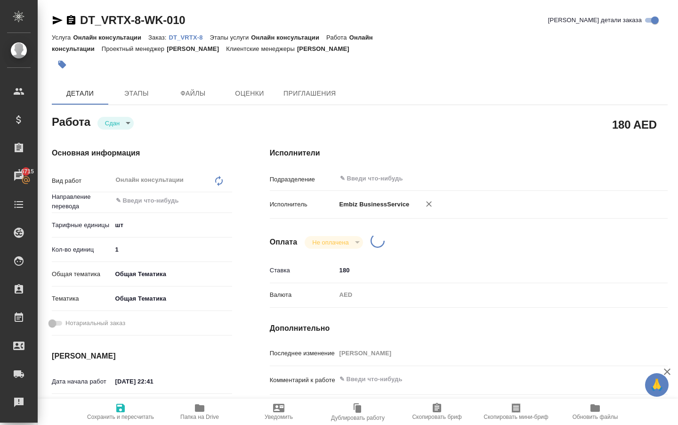
type textarea "x"
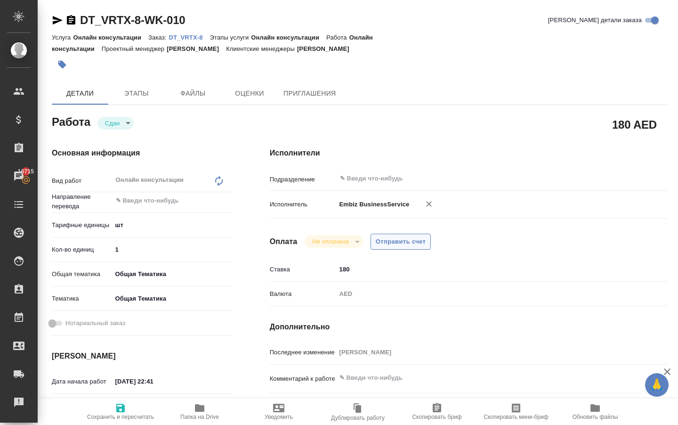
click at [390, 247] on span "Отправить счет" at bounding box center [401, 241] width 50 height 11
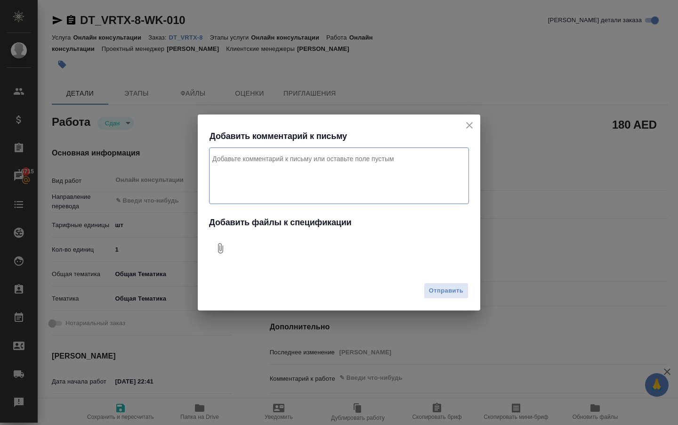
type textarea "x"
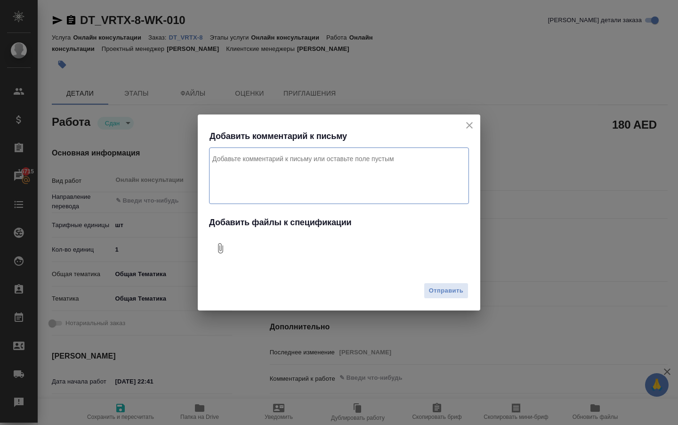
click at [223, 247] on icon "Добавить файлы к спецификации" at bounding box center [220, 248] width 11 height 11
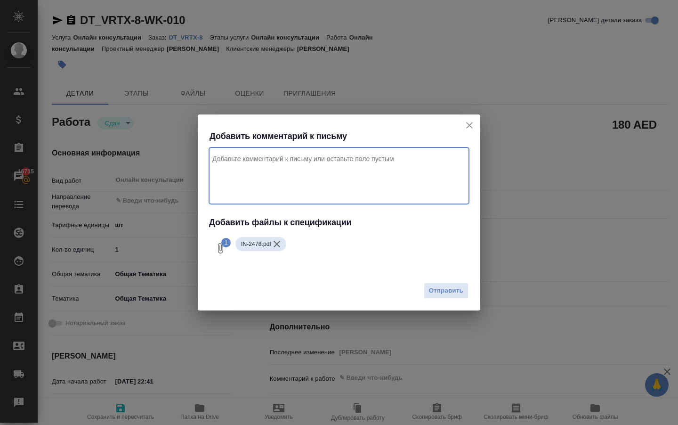
click at [262, 165] on textarea "Комментарий к письму" at bounding box center [339, 175] width 260 height 57
type textarea "оплата за изменение договора для клиента. Проект Дубай"
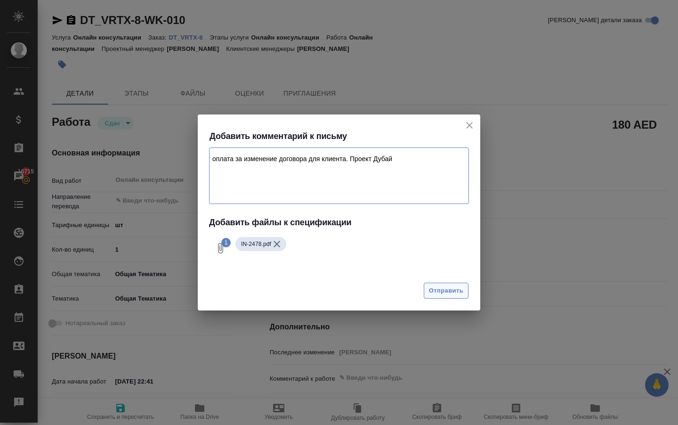
click at [452, 294] on span "Отправить" at bounding box center [446, 290] width 34 height 11
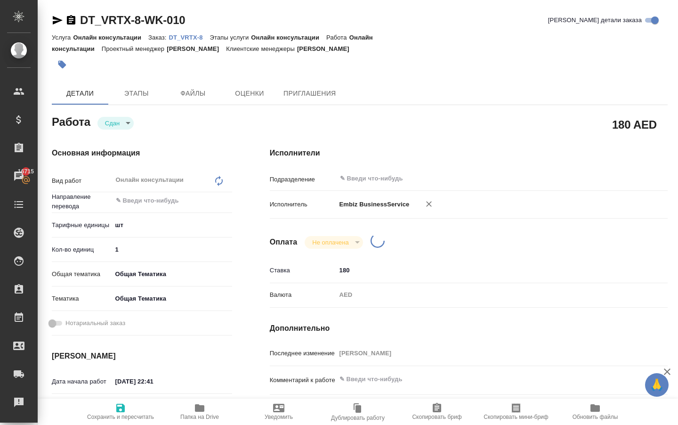
type textarea "x"
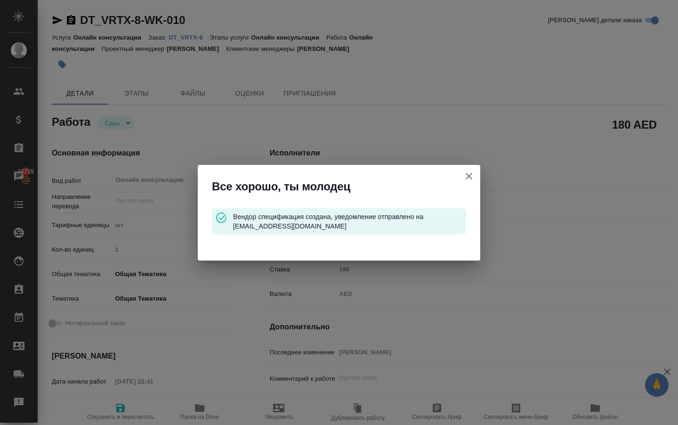
type input "closed"
type textarea "Онлайн консультации"
type textarea "x"
type input "5a8b1489cc6b4906c91bfdc1"
type input "1"
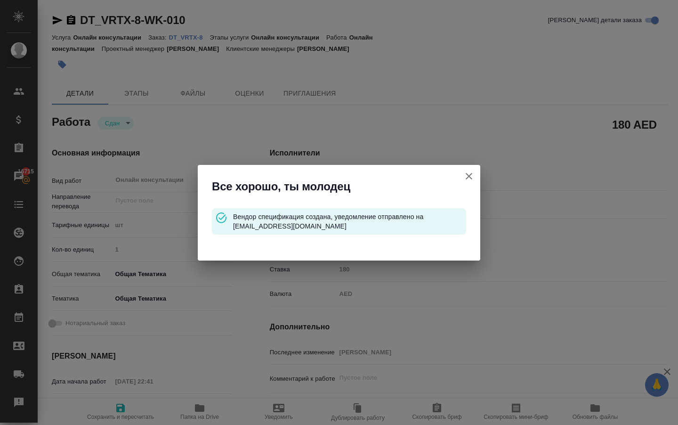
type input "obtem"
type input "6012b1ca196b0e5c9229a120"
type input "28.08.2025 22:41"
type input "11.09.2025 11:48"
type input "08.09.2025 17:59"
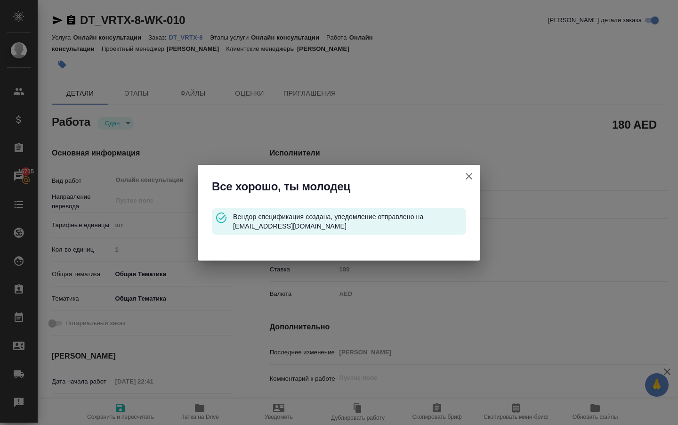
type input "11.09.2025 11:48"
type input "notPayed"
type input "180"
type input "AED"
type input "[PERSON_NAME]"
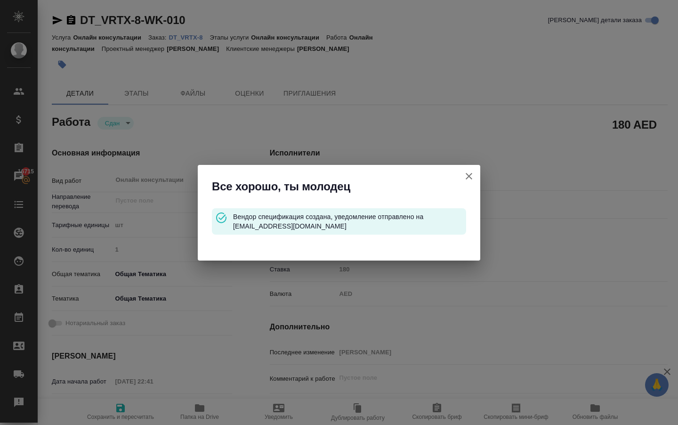
type textarea "x"
type textarea "/Clients/VRTX GLOBAL NETWORK SERVICES L.L.C/Orders/DT_VRTX-8/Other/DT_VRTX-8-WK…"
type textarea "x"
type input "DT_VRTX-8"
type input "Онлайн консультации"
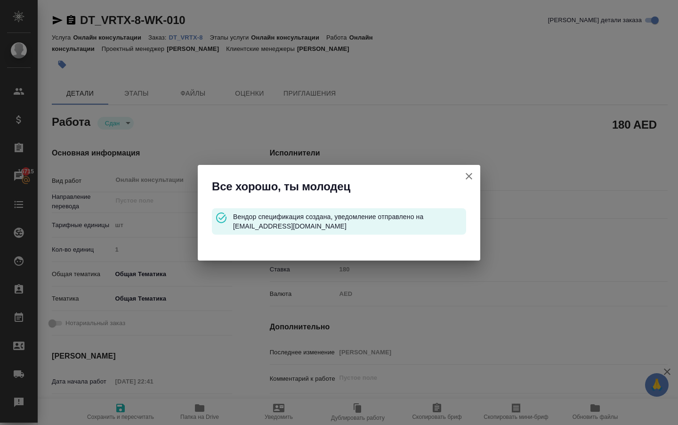
type input "Онлайн консультации"
type input "[PERSON_NAME]"
type input "/Clients/VRTX GLOBAL NETWORK SERVICES L.L.C/Orders/DT_VRTX-8"
type textarea "x"
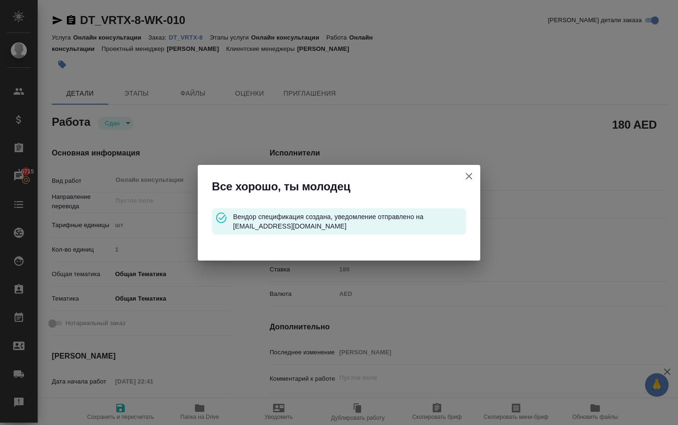
type textarea "x"
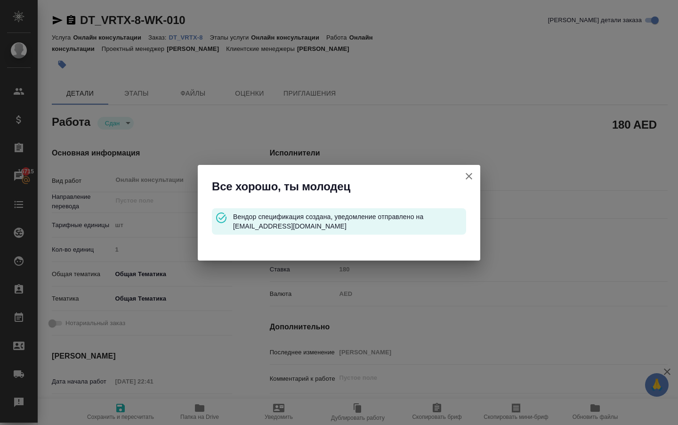
type textarea "x"
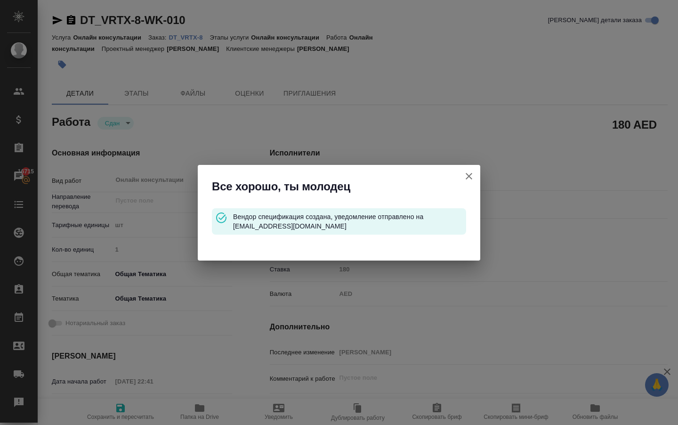
type textarea "x"
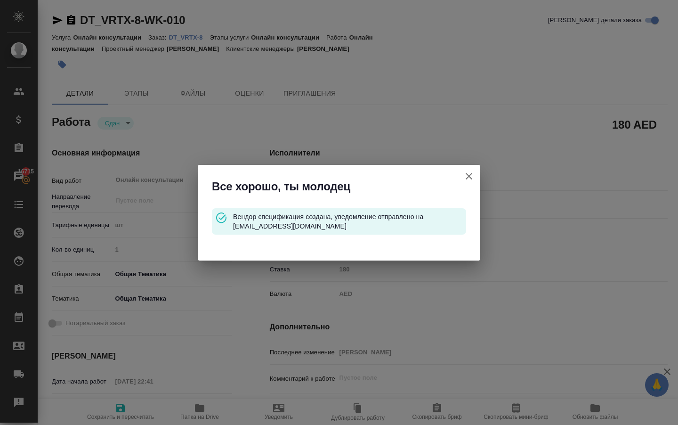
click at [464, 177] on icon "button" at bounding box center [469, 176] width 11 height 11
type textarea "x"
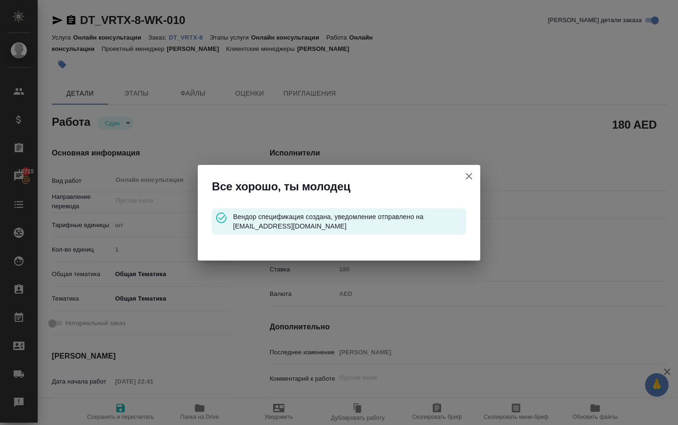
type textarea "x"
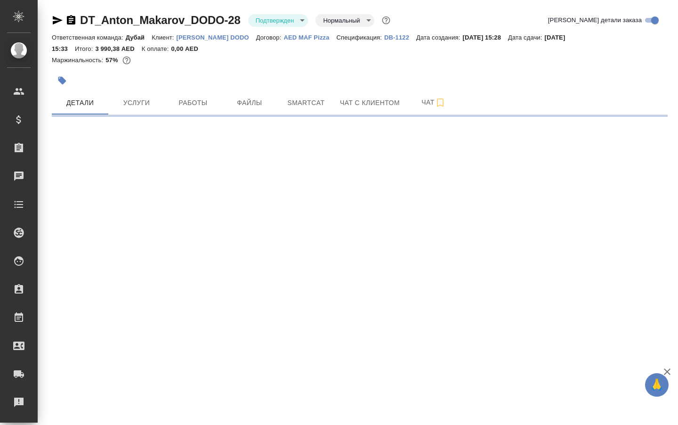
select select "RU"
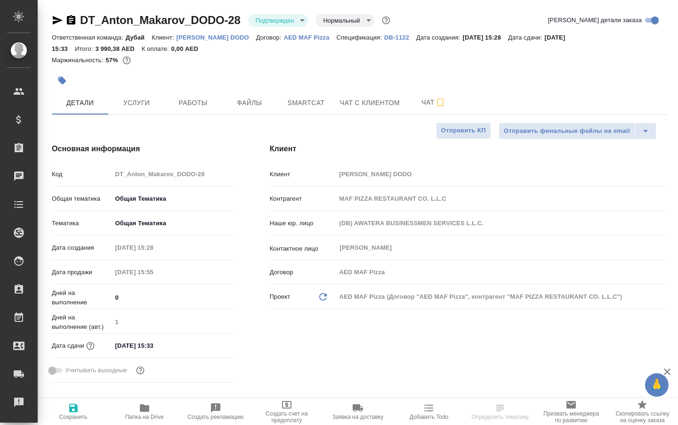
type textarea "x"
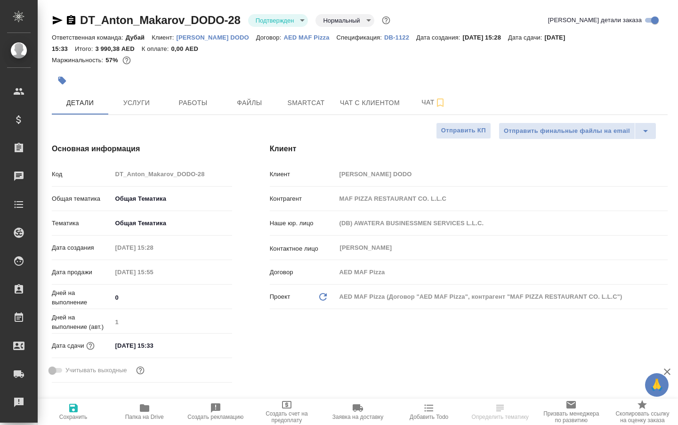
type textarea "x"
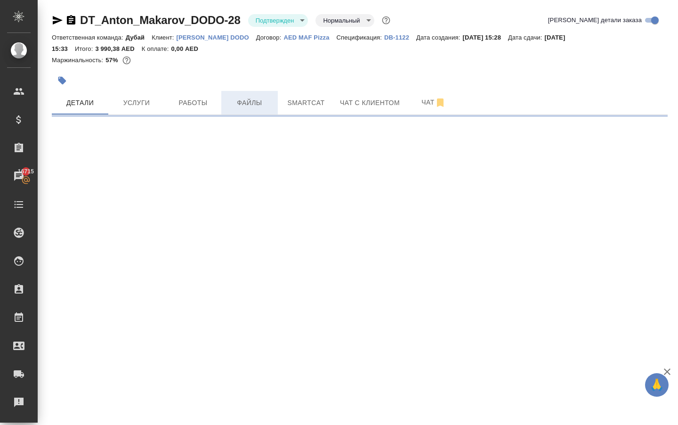
select select "RU"
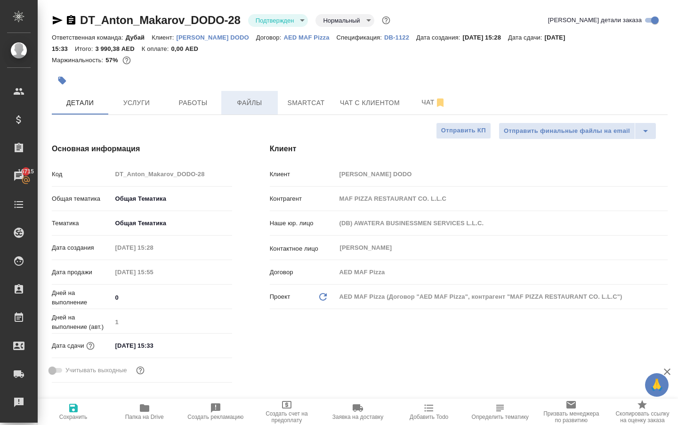
type textarea "x"
click at [146, 108] on span "Услуги" at bounding box center [136, 103] width 45 height 12
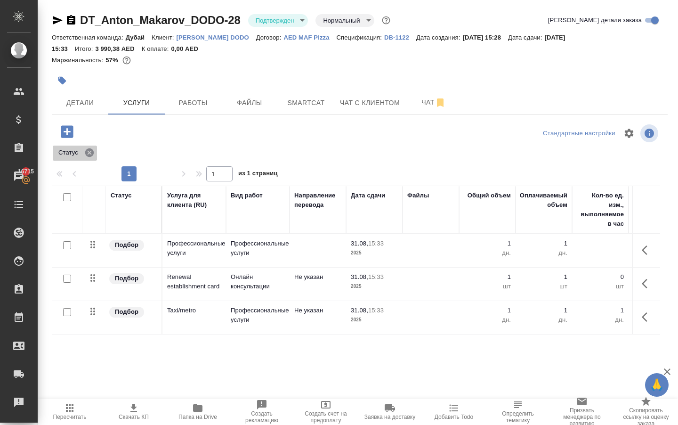
click at [90, 157] on icon at bounding box center [89, 152] width 8 height 8
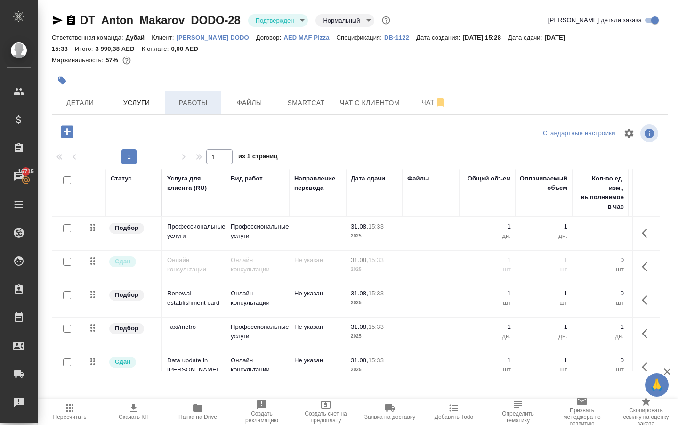
click at [183, 98] on button "Работы" at bounding box center [193, 103] width 57 height 24
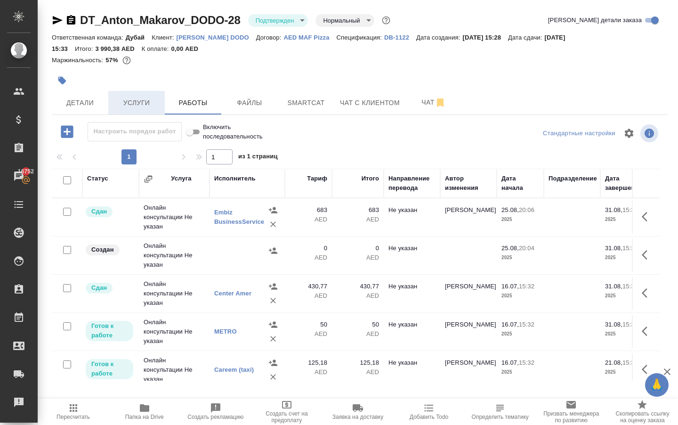
click at [138, 109] on span "Услуги" at bounding box center [136, 103] width 45 height 12
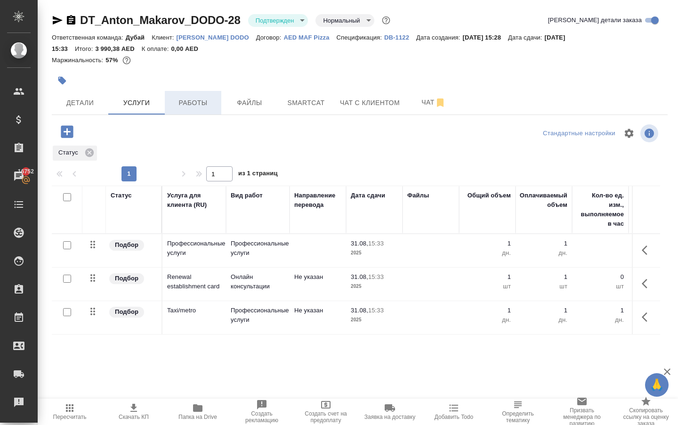
click at [196, 104] on span "Работы" at bounding box center [193, 103] width 45 height 12
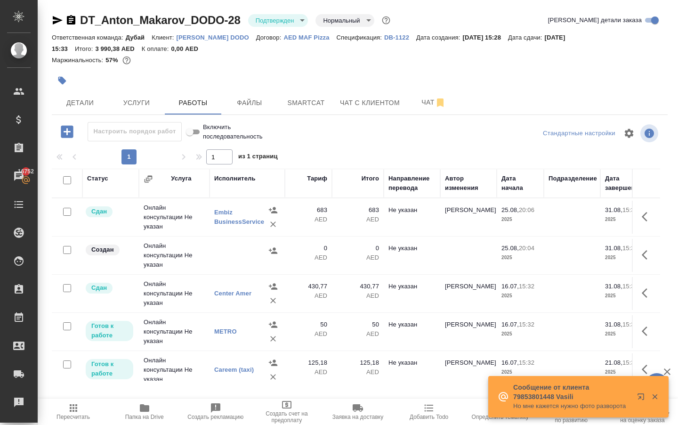
click at [75, 406] on icon "button" at bounding box center [73, 407] width 11 height 11
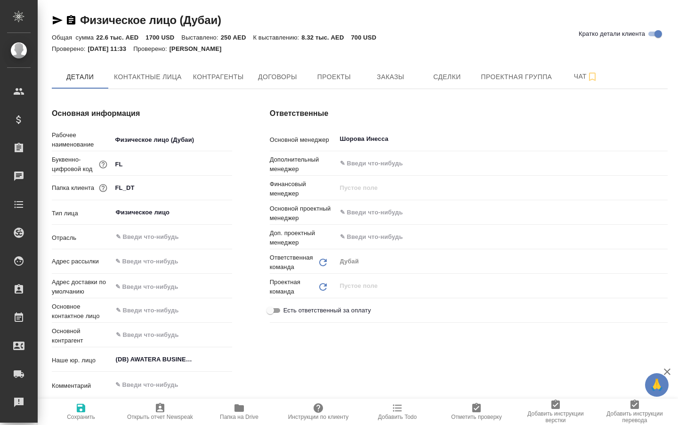
type textarea "x"
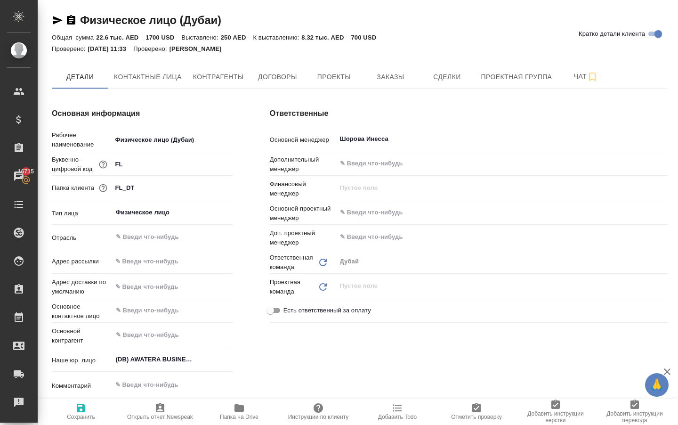
type textarea "x"
click at [400, 81] on span "Заказы" at bounding box center [390, 77] width 45 height 12
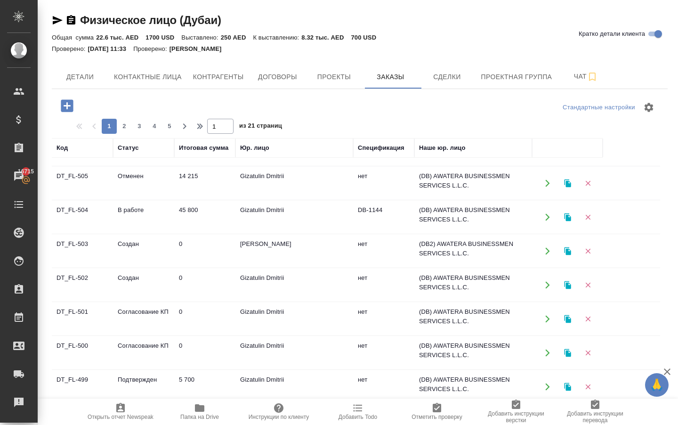
scroll to position [505, 0]
click at [130, 134] on button "2" at bounding box center [124, 126] width 15 height 15
type input "2"
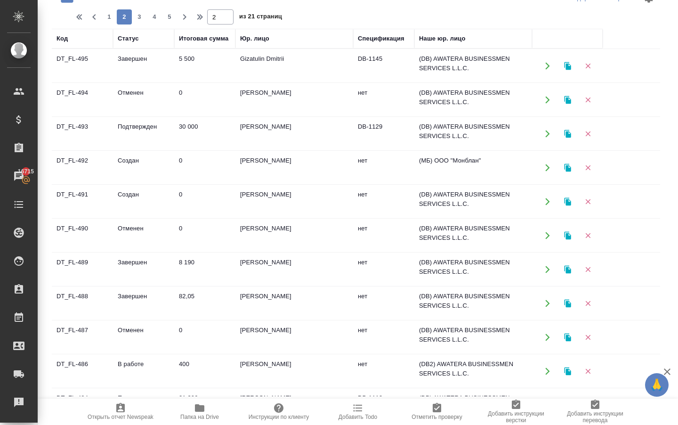
scroll to position [0, 0]
click at [547, 130] on icon "button" at bounding box center [548, 134] width 8 height 8
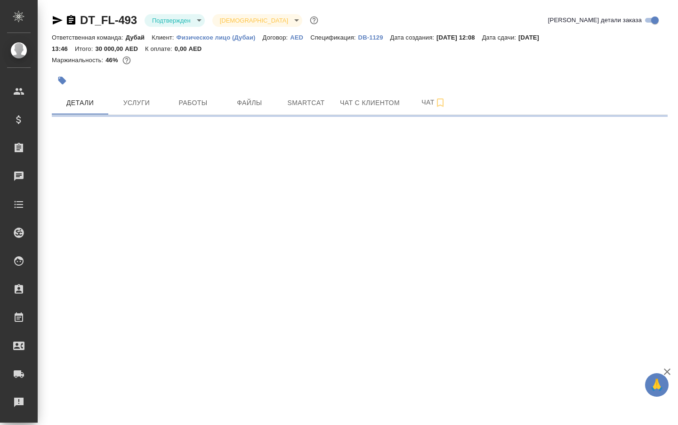
select select "RU"
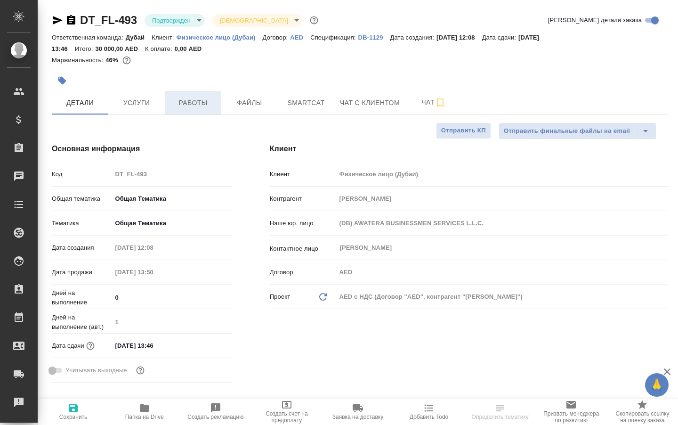
type textarea "x"
click at [200, 114] on button "Работы" at bounding box center [193, 103] width 57 height 24
type textarea "x"
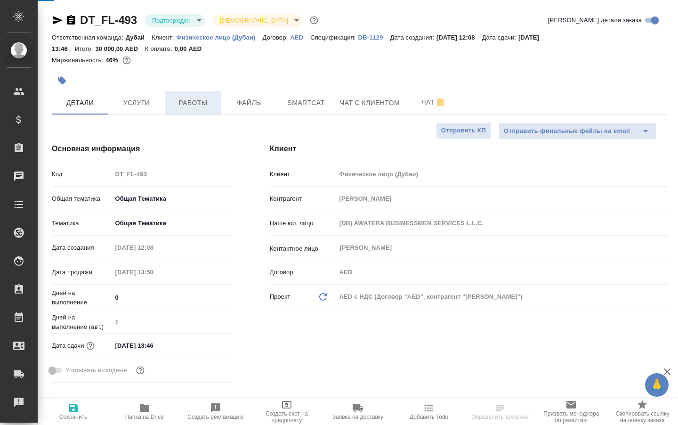
type textarea "x"
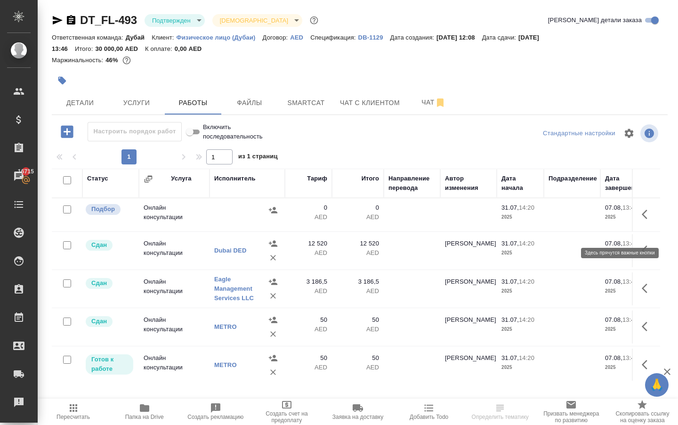
click at [640, 219] on button "button" at bounding box center [647, 214] width 23 height 23
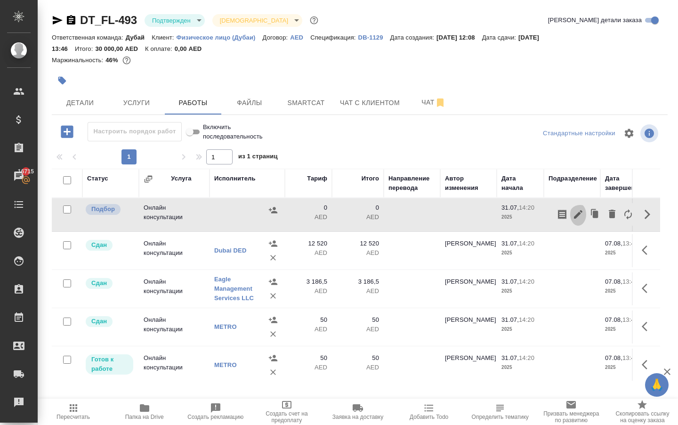
click at [574, 219] on icon "button" at bounding box center [578, 214] width 8 height 8
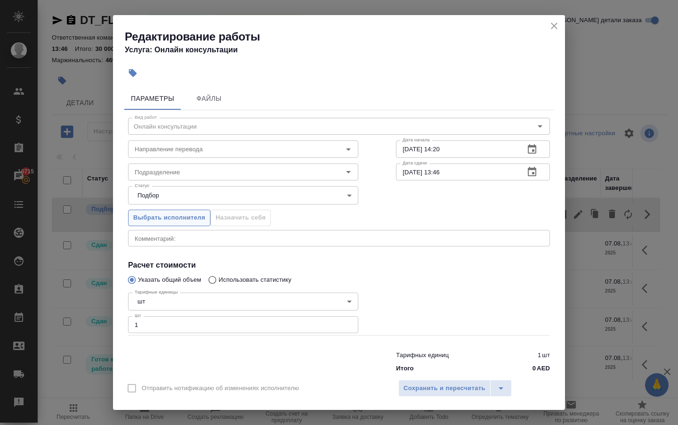
click at [182, 218] on span "Выбрать исполнителя" at bounding box center [169, 217] width 72 height 11
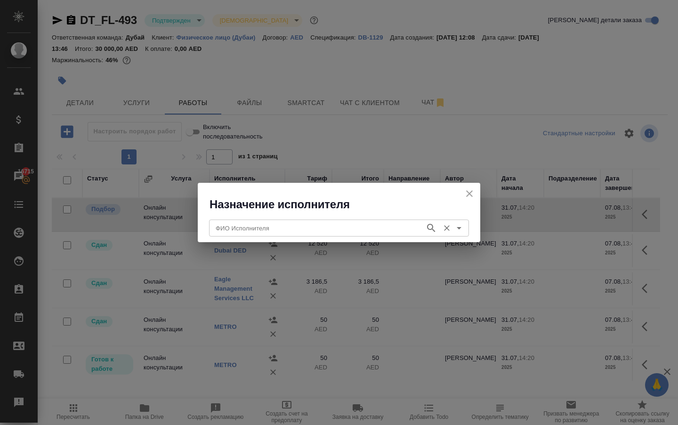
click at [236, 224] on input "ФИО Исполнителя" at bounding box center [316, 227] width 209 height 11
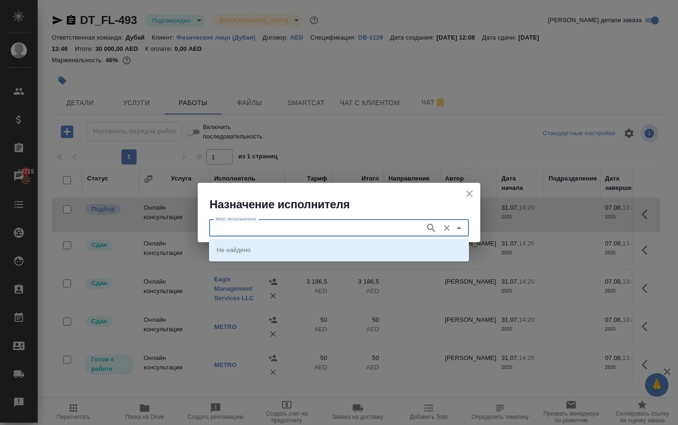
type input "у"
type input "em"
type input "embiz"
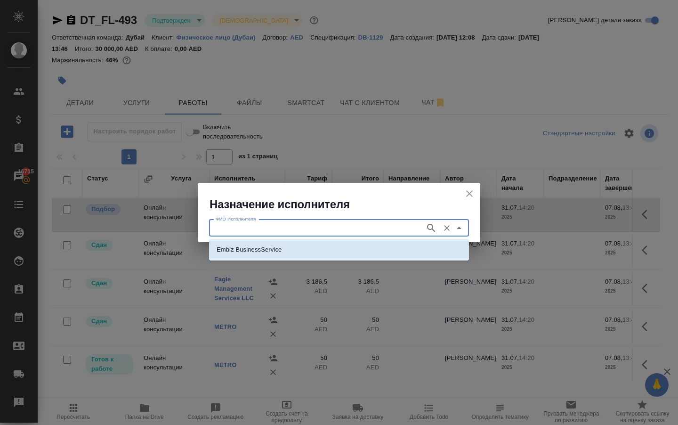
click at [232, 250] on p "Embiz BusinessService" at bounding box center [249, 249] width 65 height 9
type input "Embiz BusinessService"
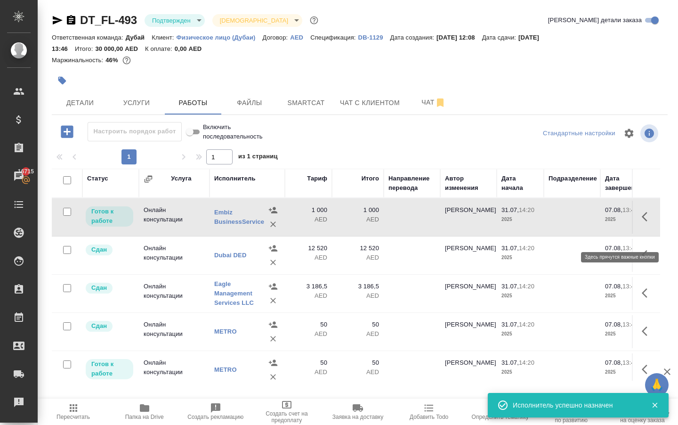
click at [652, 222] on icon "button" at bounding box center [647, 216] width 11 height 11
click at [573, 222] on icon "button" at bounding box center [578, 216] width 11 height 11
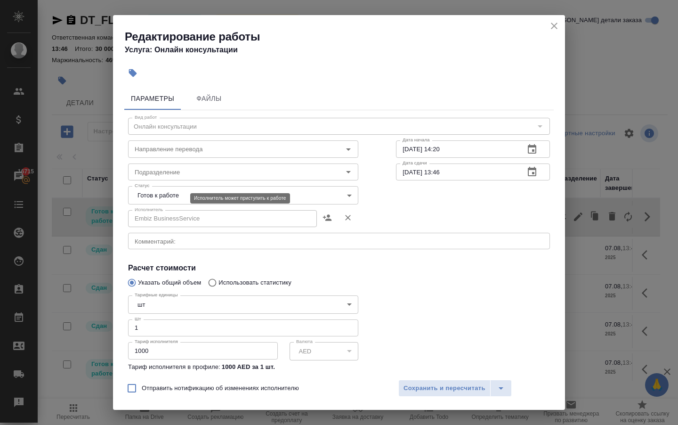
click at [174, 196] on body "🙏 .cls-1 fill:#fff; AWATERA Solokha Petro Клиенты Спецификации Заказы 16715 Чат…" at bounding box center [339, 212] width 678 height 425
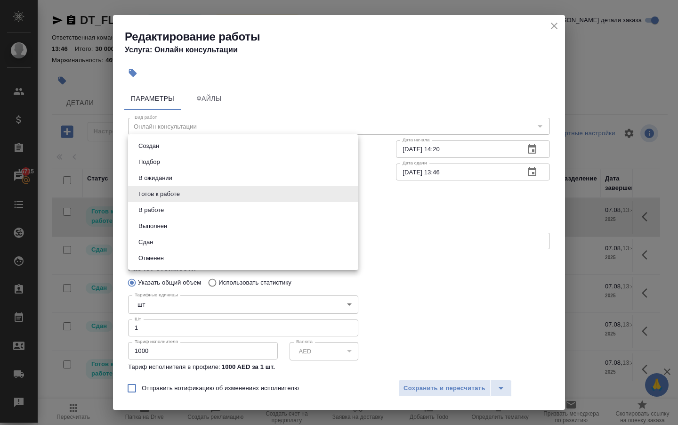
click at [157, 246] on li "Сдан" at bounding box center [243, 242] width 230 height 16
type input "closed"
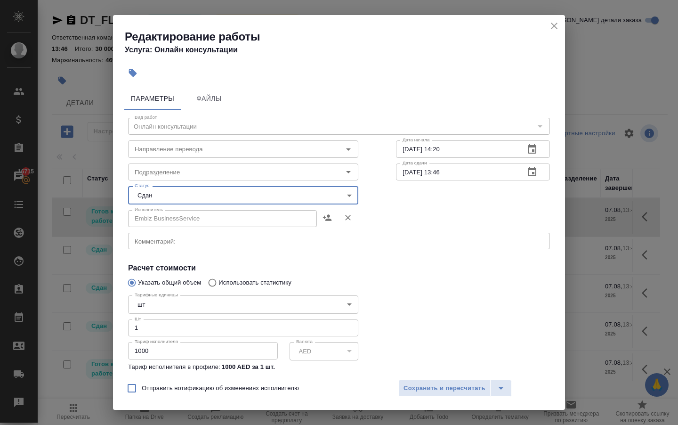
click at [228, 359] on input "1000" at bounding box center [203, 350] width 150 height 17
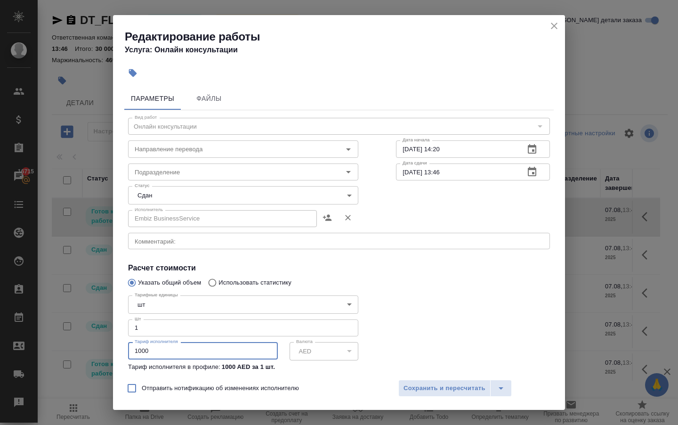
click at [228, 359] on input "1000" at bounding box center [203, 350] width 150 height 17
paste input "57"
type input "570"
click at [418, 389] on span "Сохранить и пересчитать" at bounding box center [445, 388] width 82 height 11
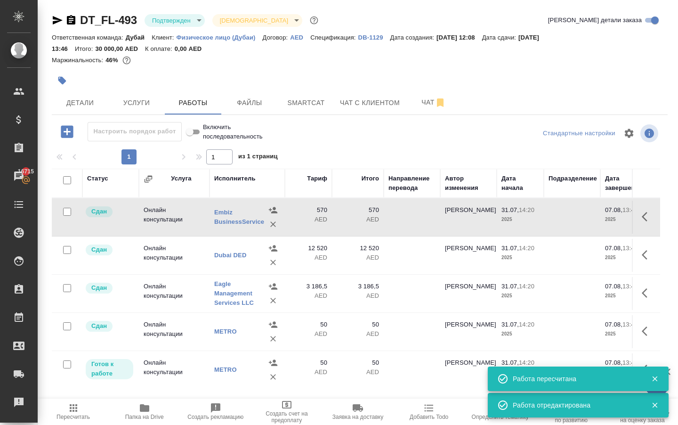
click at [347, 215] on p "570" at bounding box center [358, 209] width 42 height 9
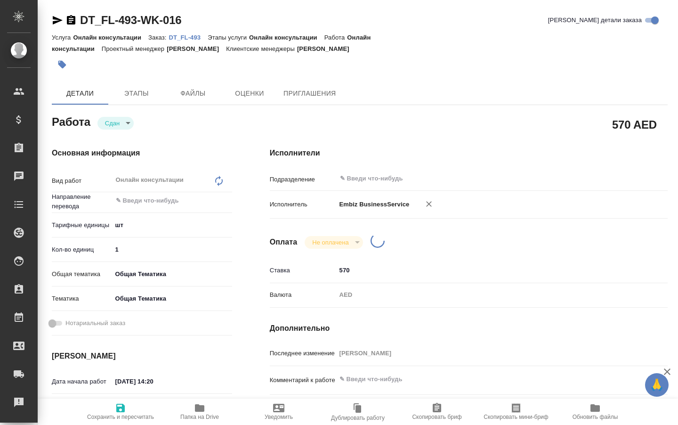
type textarea "x"
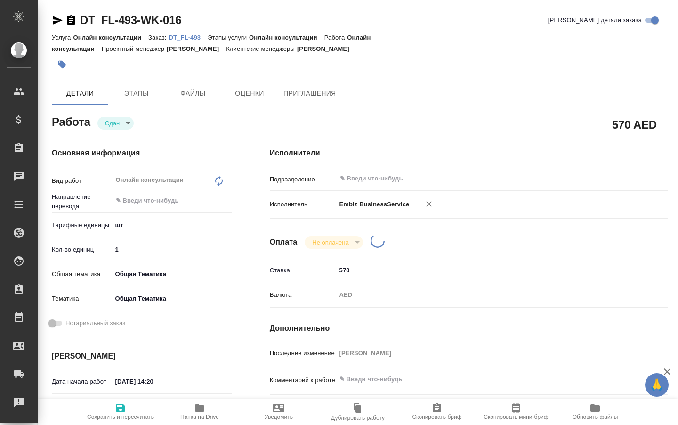
type textarea "x"
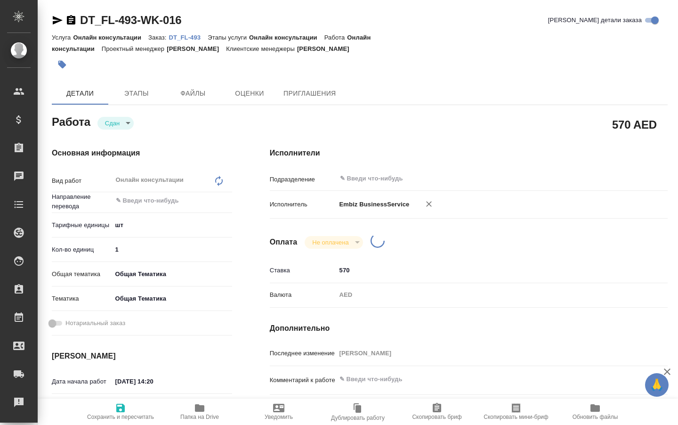
type textarea "x"
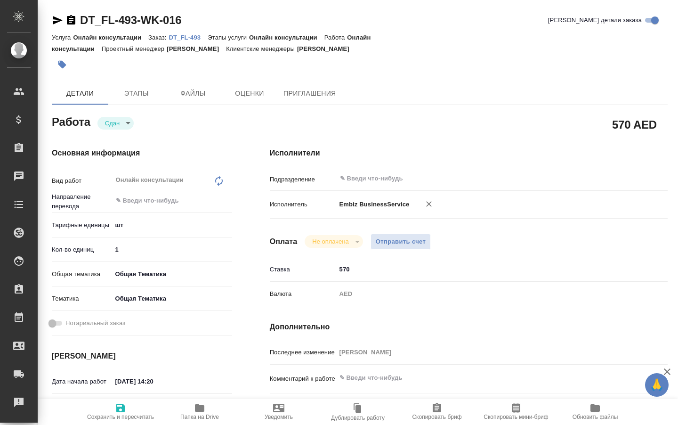
type textarea "x"
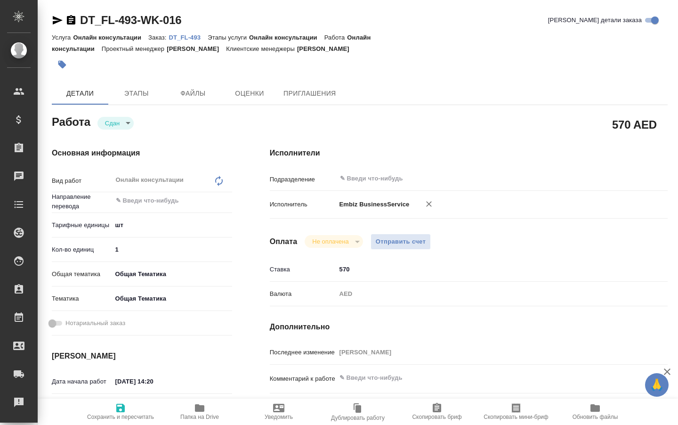
type textarea "x"
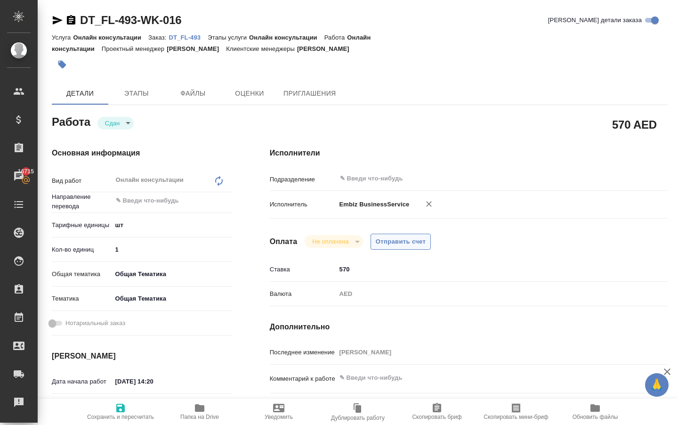
click at [394, 247] on span "Отправить счет" at bounding box center [401, 241] width 50 height 11
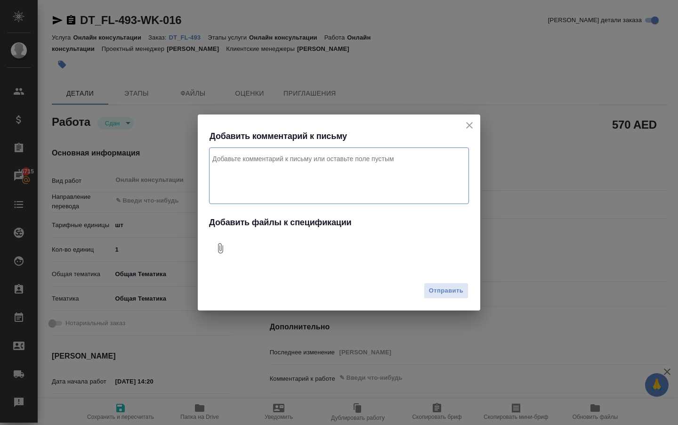
click at [223, 247] on icon "Добавить файлы к спецификации" at bounding box center [220, 248] width 11 height 11
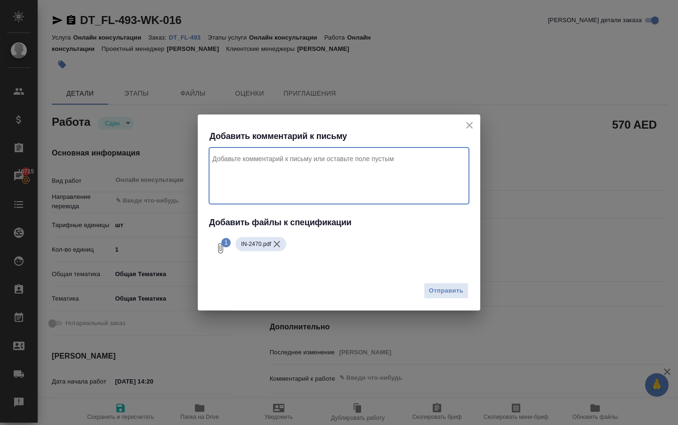
click at [304, 179] on textarea "Комментарий к письму" at bounding box center [339, 175] width 260 height 57
type textarea "g"
type textarea "оплата за выпуск истеблишмент краты для клиентаю Проект Дубай"
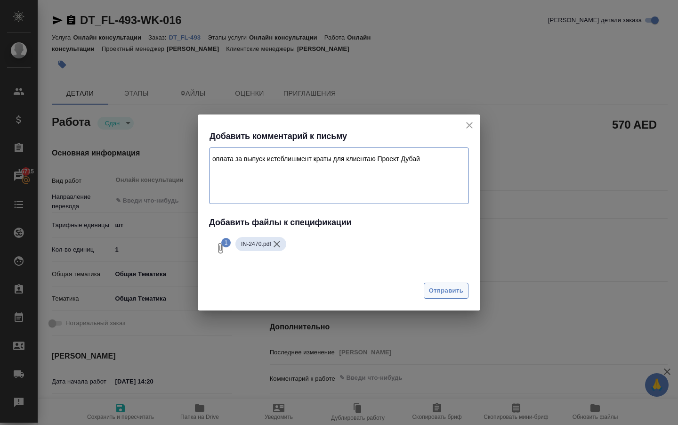
click at [445, 289] on span "Отправить" at bounding box center [446, 290] width 34 height 11
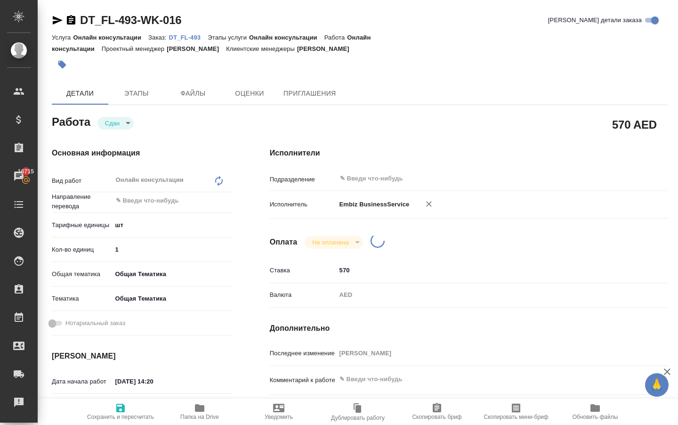
type textarea "x"
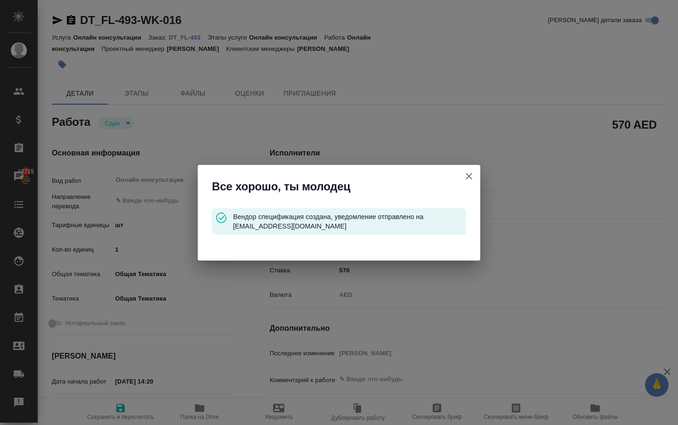
type input "closed"
type textarea "Онлайн консультации"
type textarea "x"
type input "5a8b1489cc6b4906c91bfdc1"
type input "1"
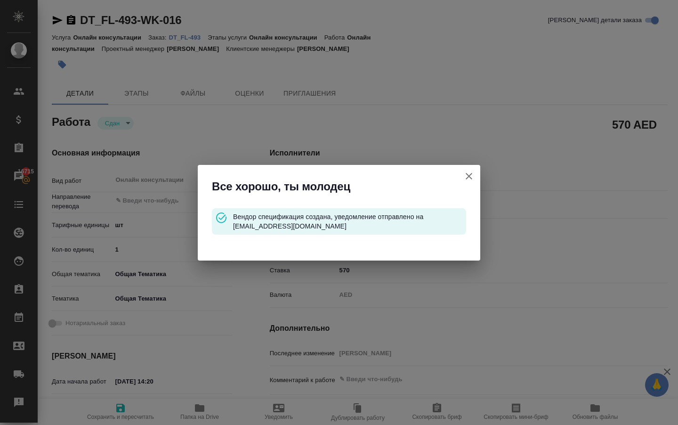
type input "obtem"
type input "6012b1ca196b0e5c9229a120"
type input "[DATE] 14:20"
type input "[DATE] 13:46"
type input "[DATE] 18:03"
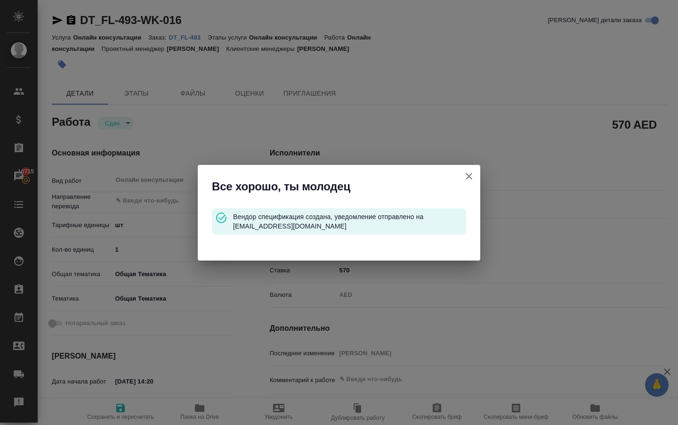
type input "[DATE] 13:46"
type input "notPayed"
type input "570"
type input "AED"
type input "[PERSON_NAME]"
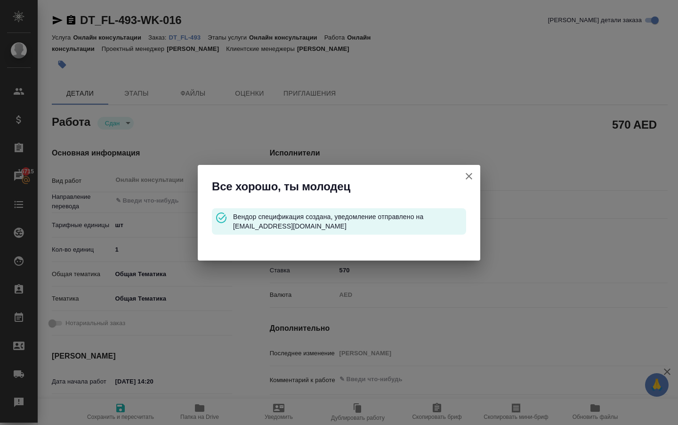
type textarea "x"
type textarea "/Clients/FL_DT/Orders/DT_FL-493/Other/DT_FL-493-WK-016"
type textarea "x"
type input "DT_FL-493"
type input "Онлайн консультации"
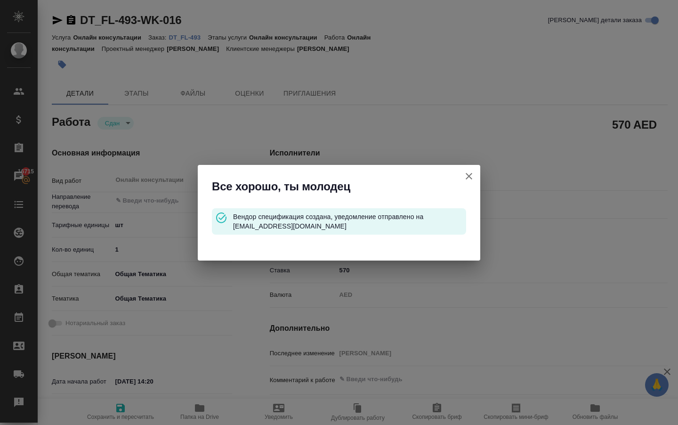
type input "Онлайн консультации"
type input "[PERSON_NAME]"
type input "/Clients/FL_DT/Orders/DT_FL-493"
type textarea "x"
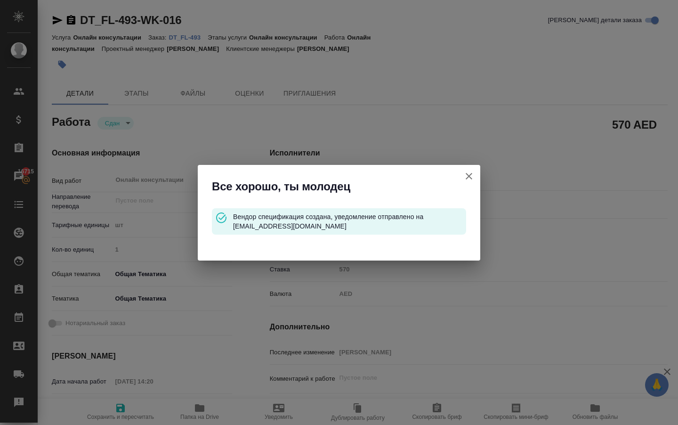
type textarea "x"
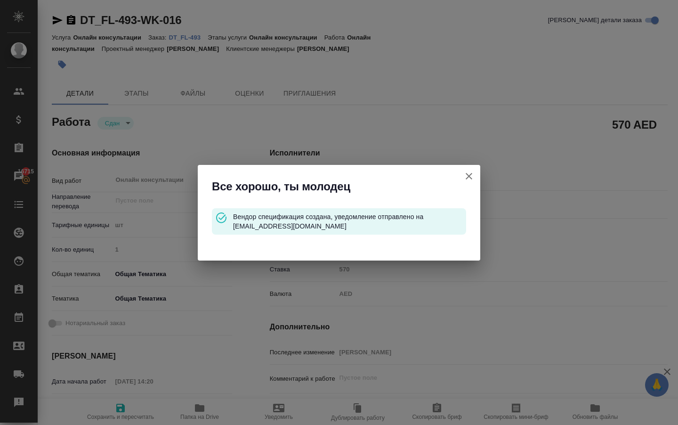
type textarea "x"
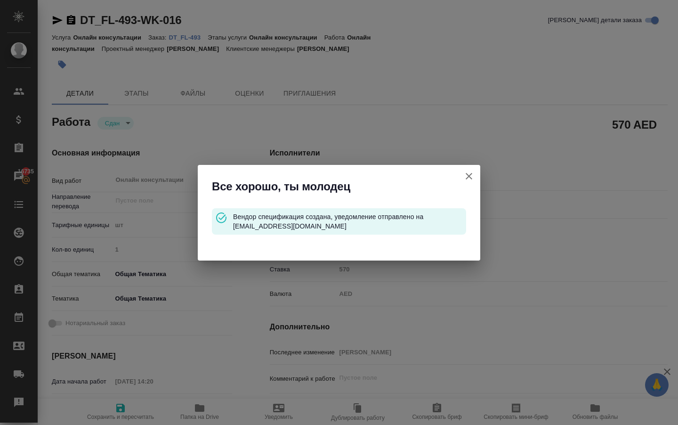
click at [466, 181] on icon "button" at bounding box center [469, 176] width 11 height 11
type textarea "x"
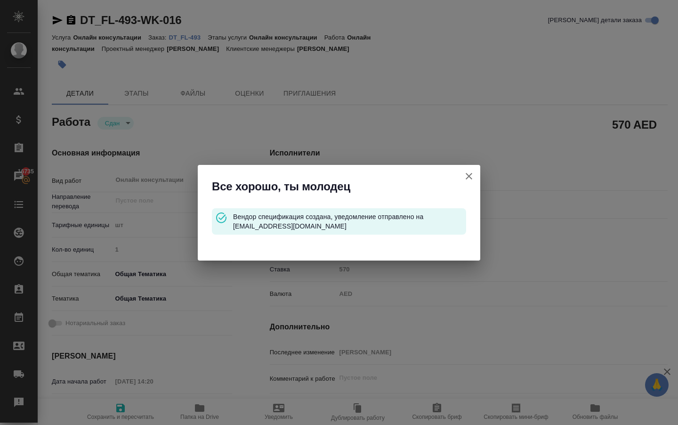
type textarea "x"
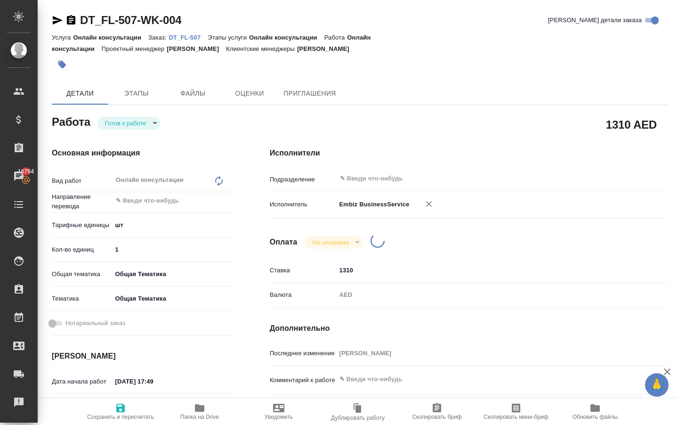
type textarea "x"
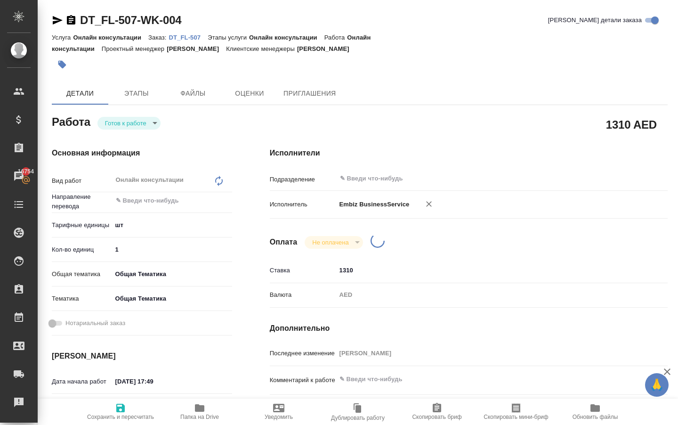
type textarea "x"
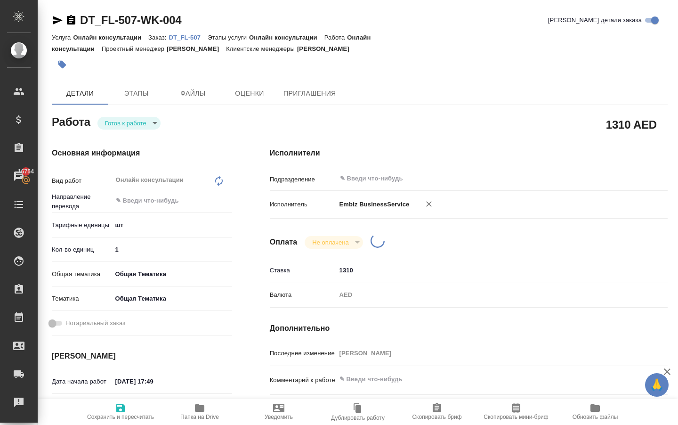
type textarea "x"
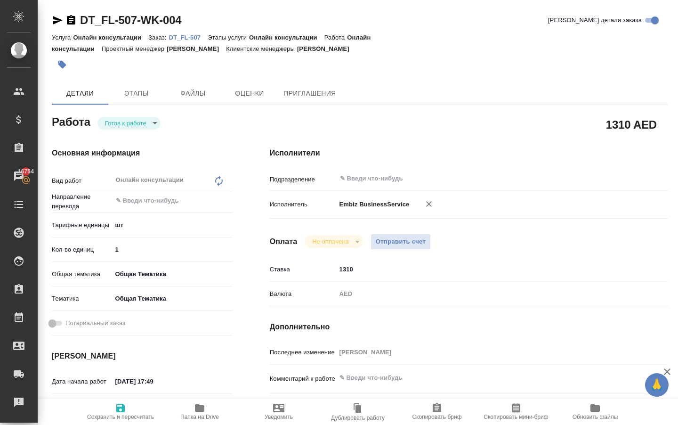
type textarea "x"
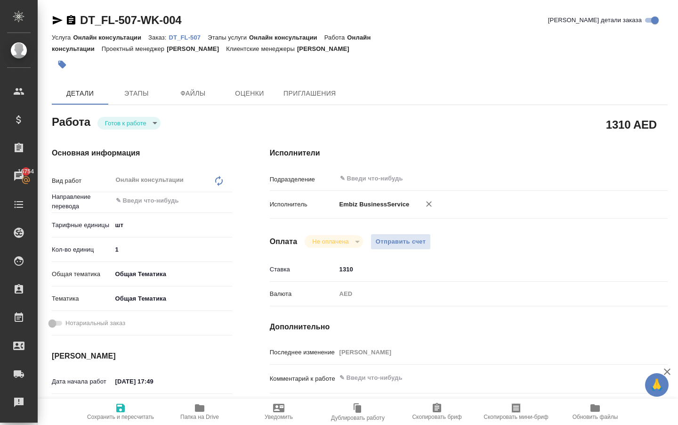
type textarea "x"
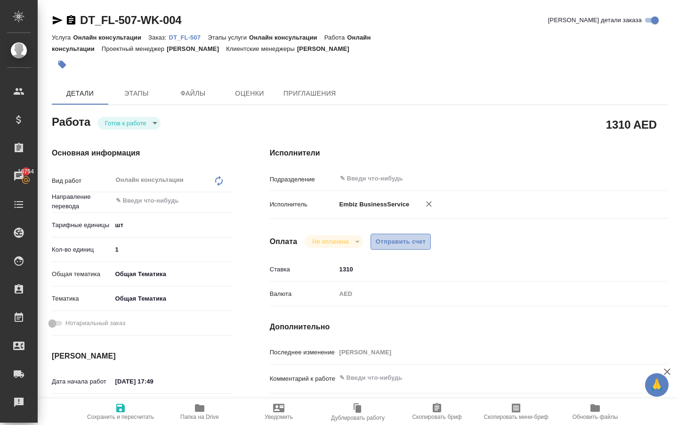
click at [391, 247] on span "Отправить счет" at bounding box center [401, 241] width 50 height 11
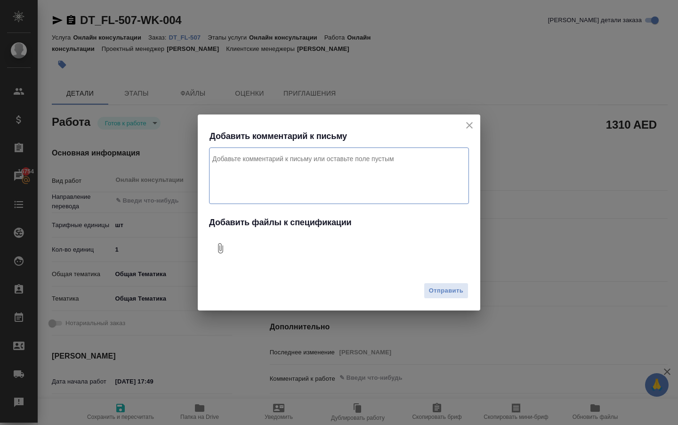
click at [470, 122] on icon "close" at bounding box center [469, 125] width 7 height 7
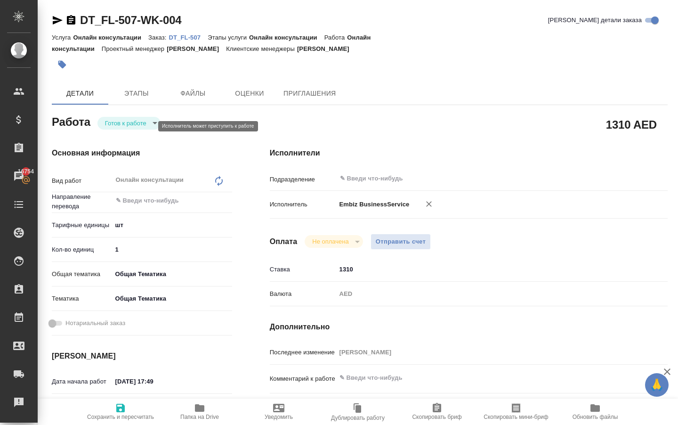
click at [138, 125] on body "🙏 .cls-1 fill:#fff; AWATERA [PERSON_NAME] Спецификации Заказы 16754 Чаты Todo П…" at bounding box center [339, 212] width 678 height 425
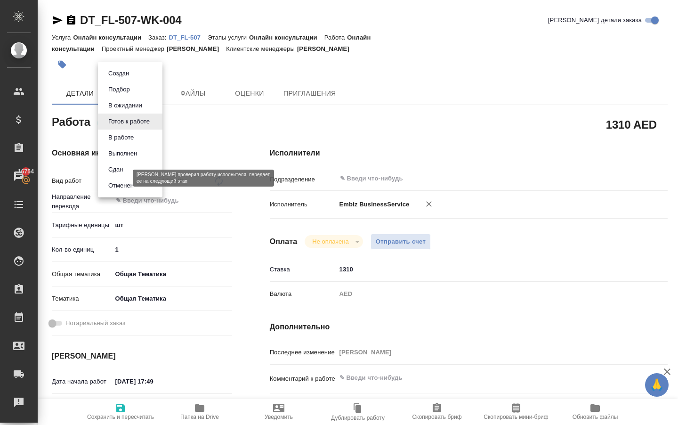
click at [125, 175] on button "Сдан" at bounding box center [116, 169] width 20 height 10
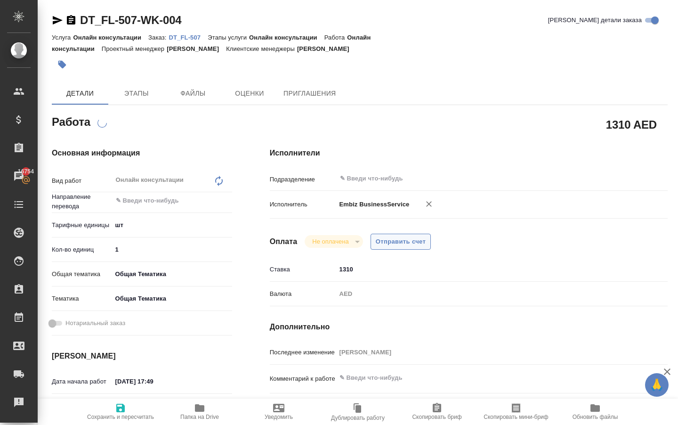
click at [391, 244] on span "Отправить счет" at bounding box center [401, 241] width 50 height 11
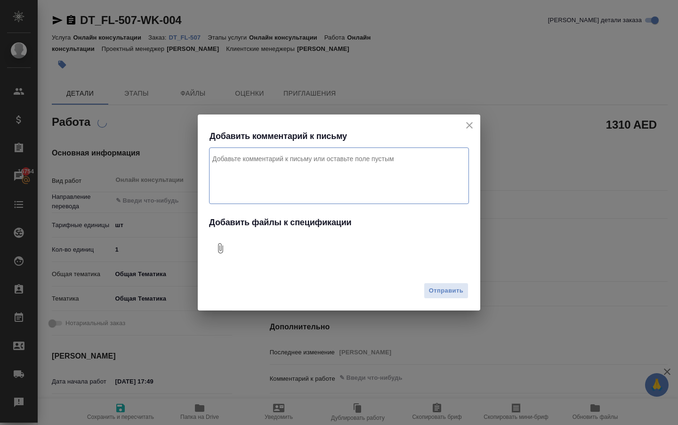
click at [222, 245] on icon "Добавить файлы к спецификации" at bounding box center [220, 248] width 11 height 11
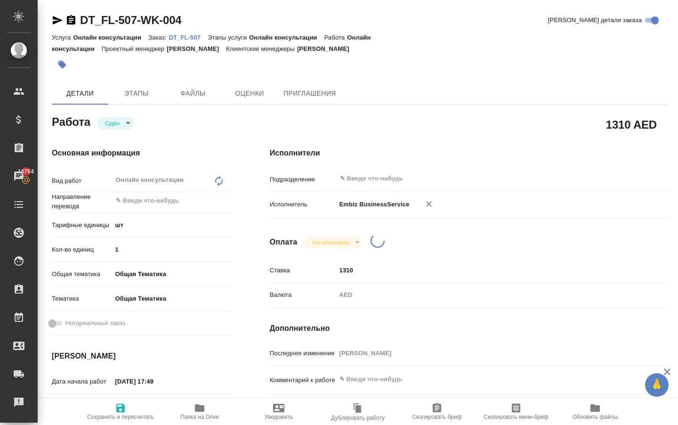
type textarea "x"
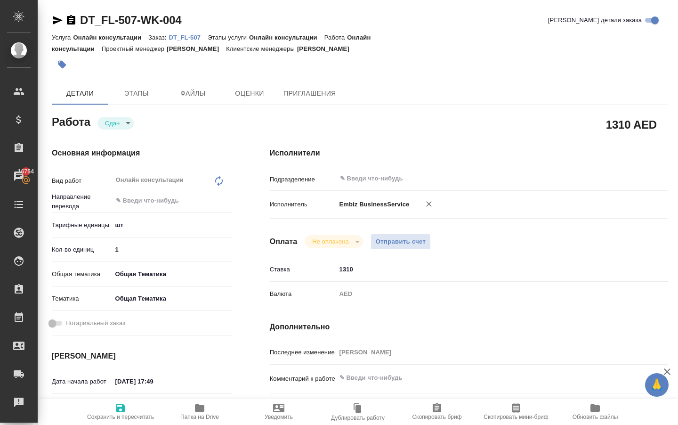
type textarea "x"
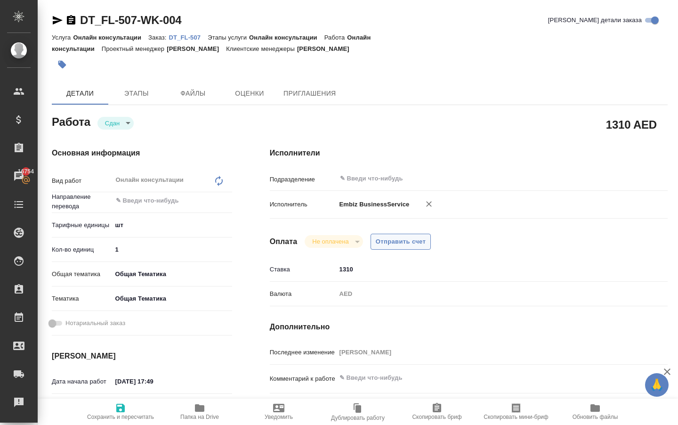
type textarea "x"
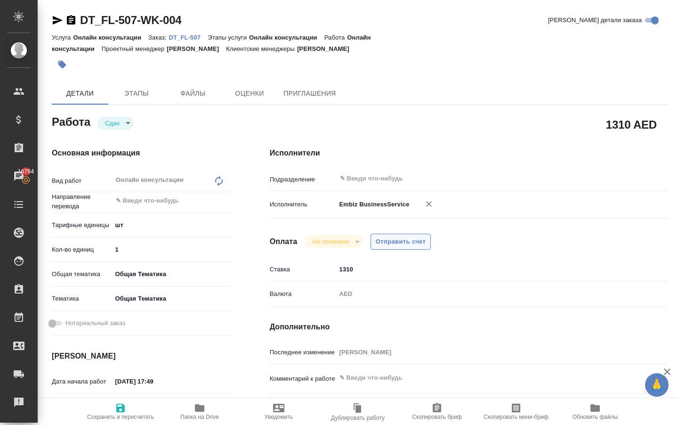
click at [391, 247] on span "Отправить счет" at bounding box center [401, 241] width 50 height 11
type textarea "x"
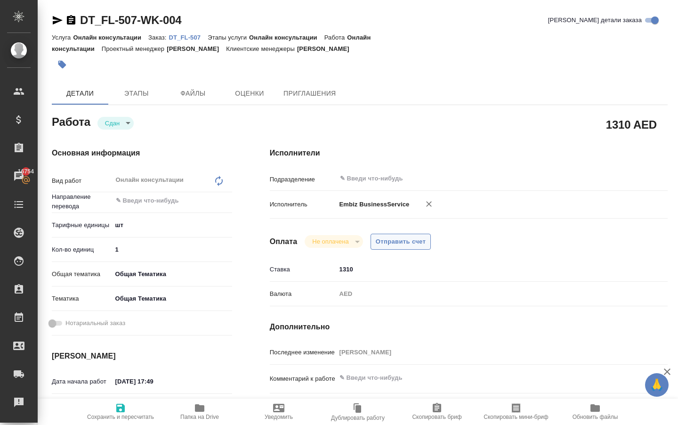
type textarea "x"
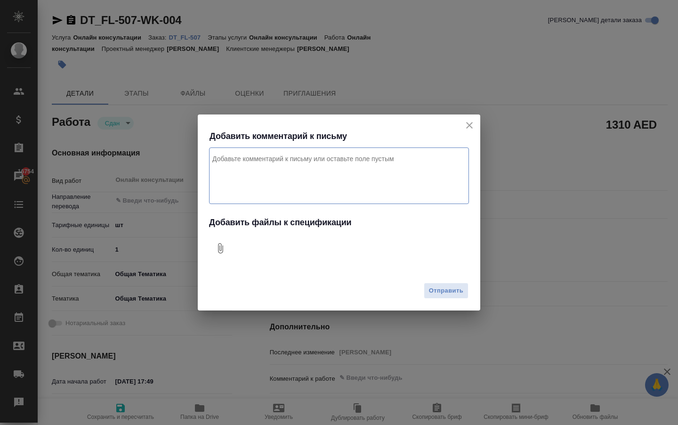
click at [223, 249] on icon "Добавить файлы к спецификации" at bounding box center [220, 248] width 11 height 11
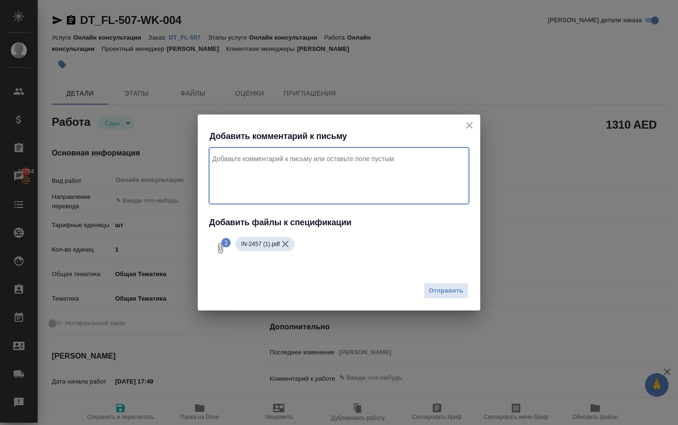
click at [251, 169] on textarea "Комментарий к письму" at bounding box center [339, 175] width 260 height 57
type textarea "j"
type textarea "оплата за семейную визу. Проект Дубай"
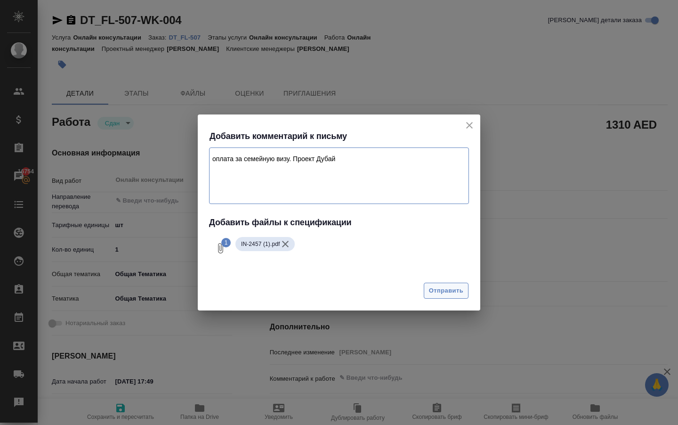
click at [449, 296] on span "Отправить" at bounding box center [446, 290] width 34 height 11
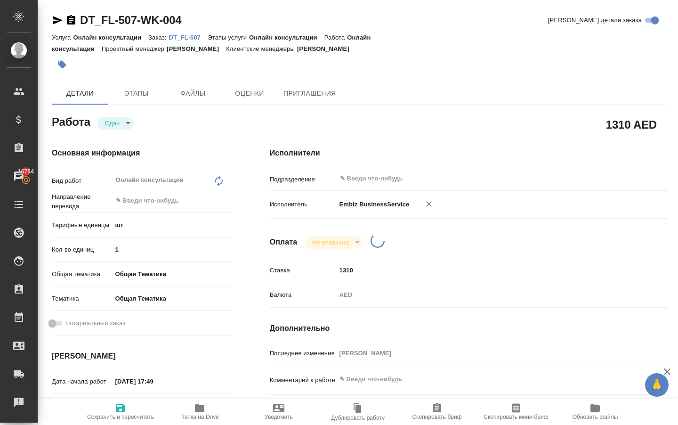
type textarea "x"
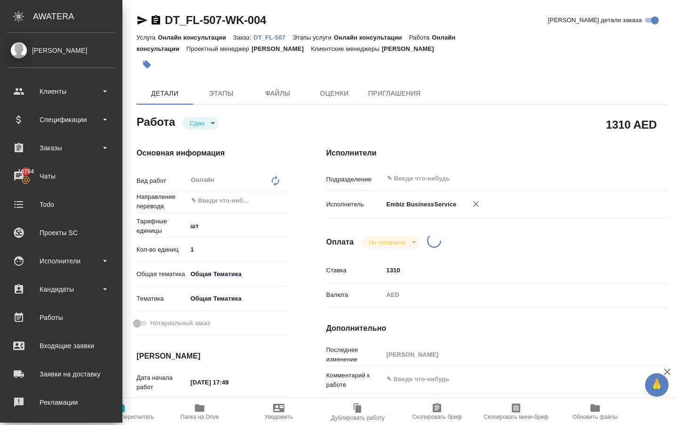
type textarea "x"
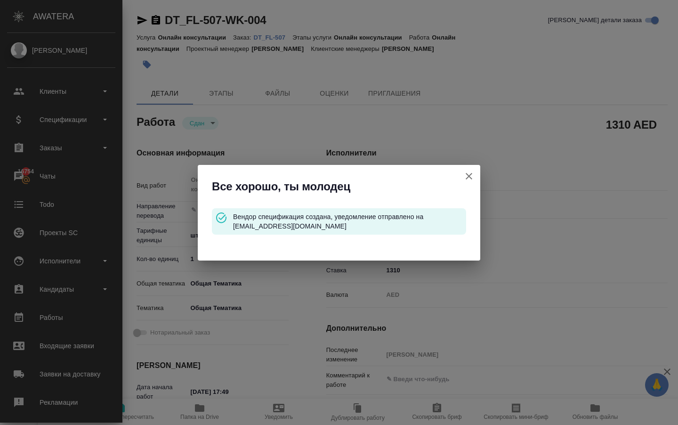
type input "closed"
type textarea "Онлайн консультации"
type textarea "x"
type input "5a8b1489cc6b4906c91bfdc1"
type input "1"
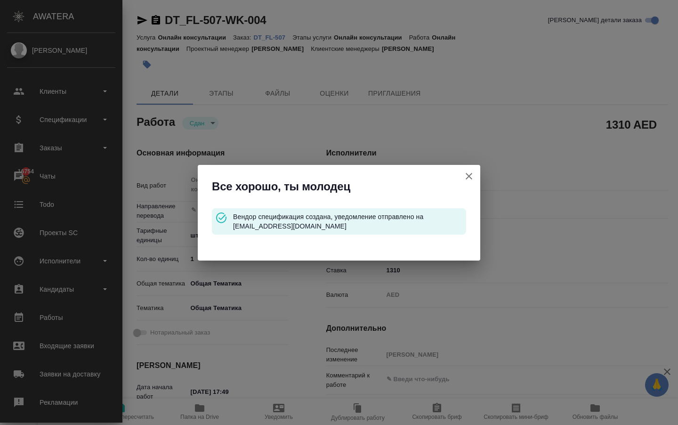
type input "obtem"
type input "6012b1ca196b0e5c9229a120"
type input "25.08.2025 17:49"
type input "17.09.2025 17:15"
type input "08.09.2025 18:14"
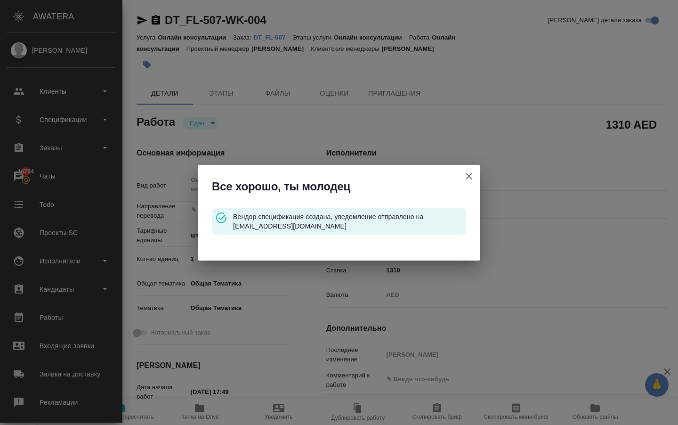
type input "17.09.2025 17:15"
type input "notPayed"
type input "1310"
type input "AED"
type input "[PERSON_NAME]"
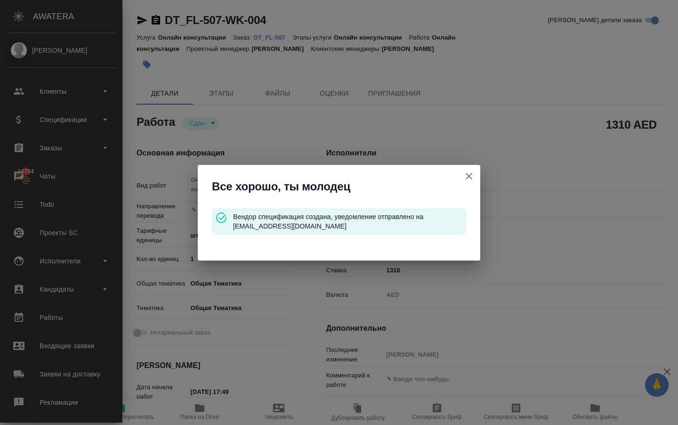
type textarea "x"
type textarea "/Clients/FL_DT/Orders/DT_FL-507/Other/DT_FL-507-WK-004"
type textarea "x"
type input "DT_FL-507"
type input "Онлайн консультации"
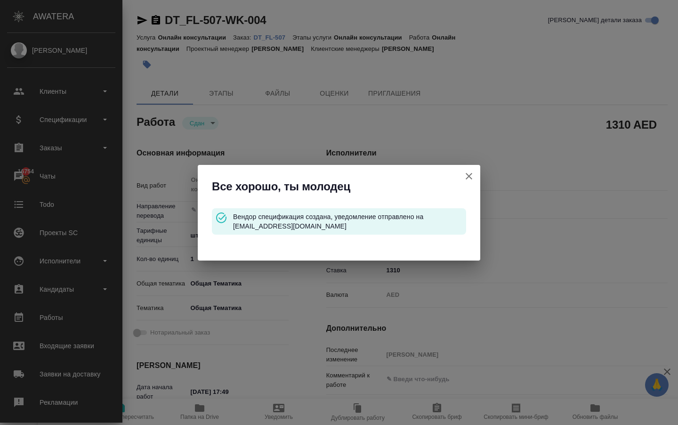
type input "Онлайн консультации"
type input "[PERSON_NAME]"
type input "/Clients/FL_DT/Orders/DT_FL-507"
type textarea "x"
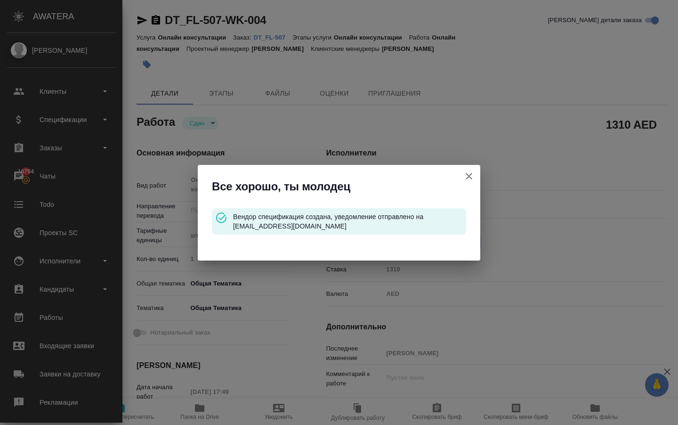
type textarea "x"
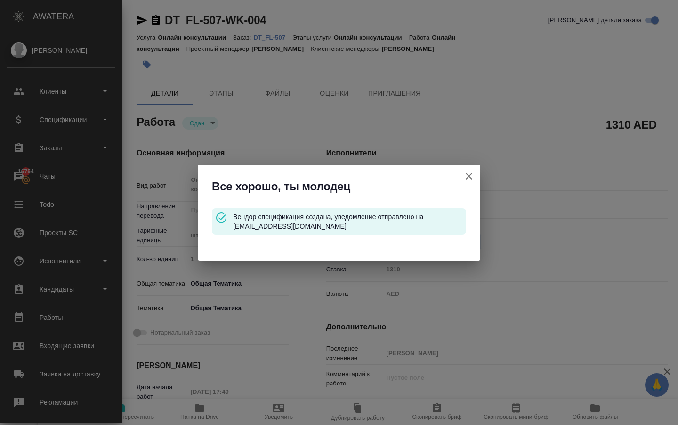
type textarea "x"
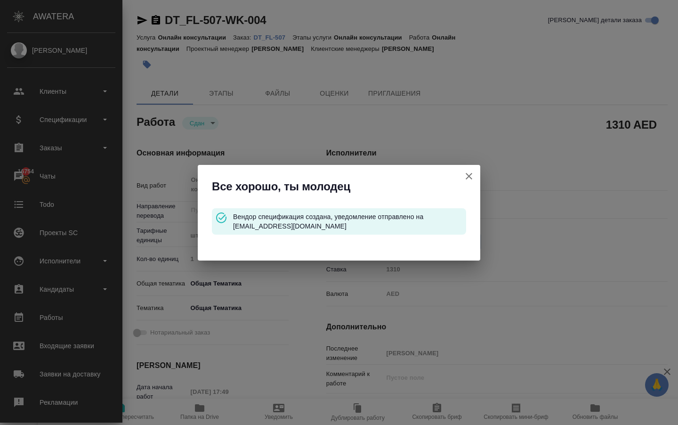
type textarea "x"
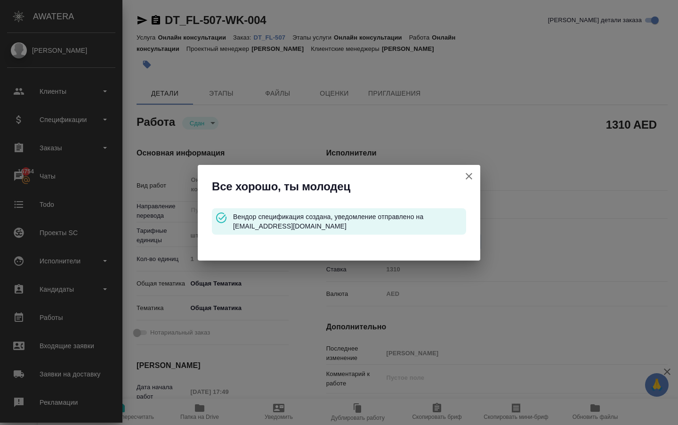
type textarea "x"
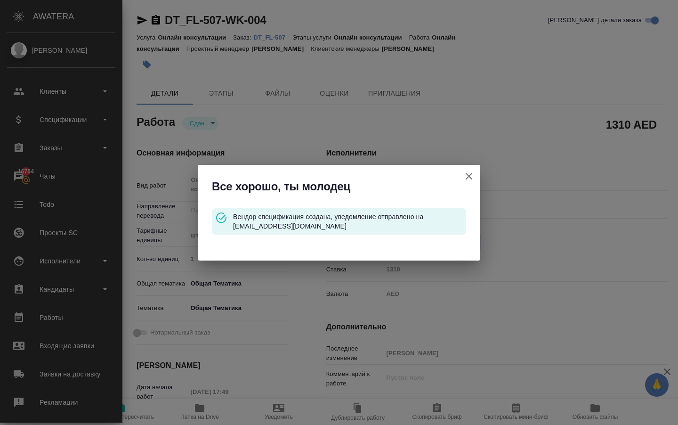
type textarea "x"
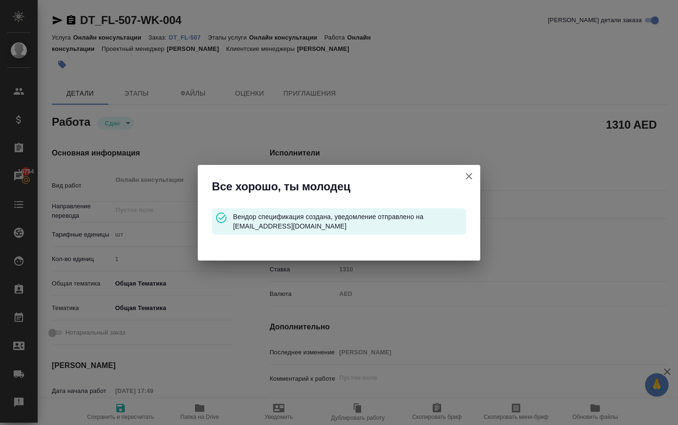
click at [472, 177] on icon "button" at bounding box center [469, 176] width 11 height 11
type textarea "x"
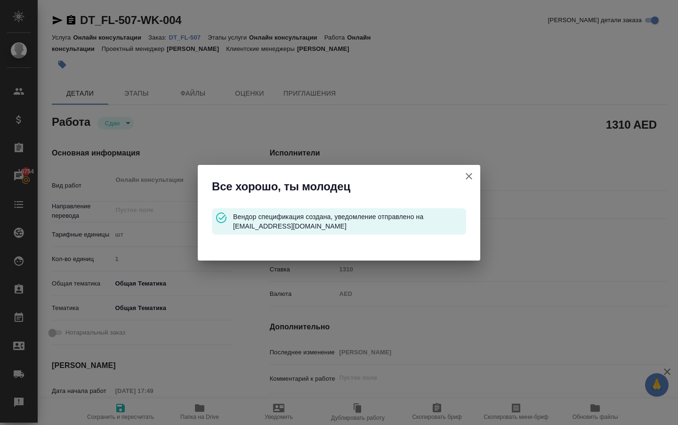
type textarea "x"
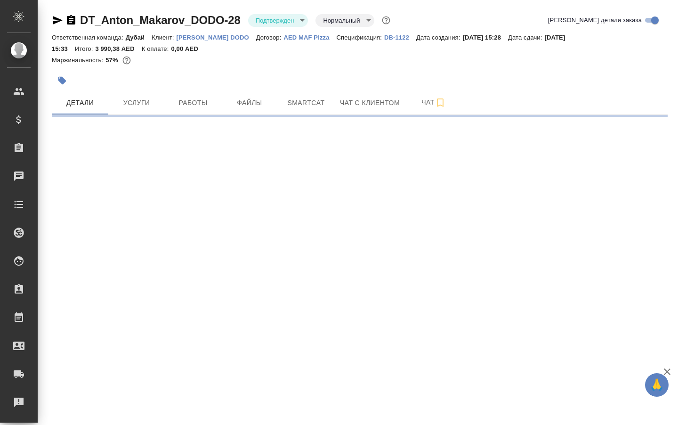
select select "RU"
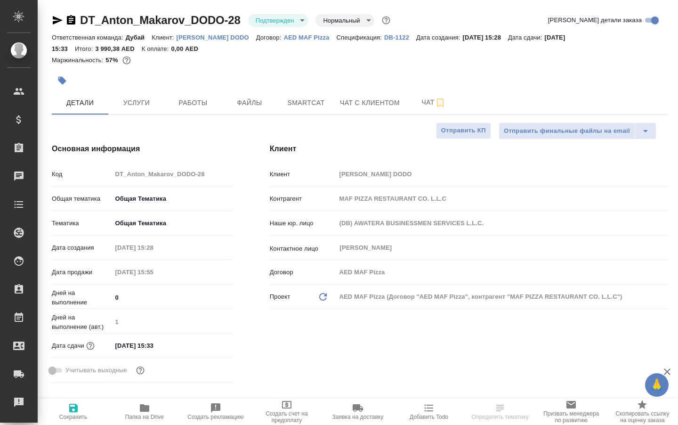
type textarea "x"
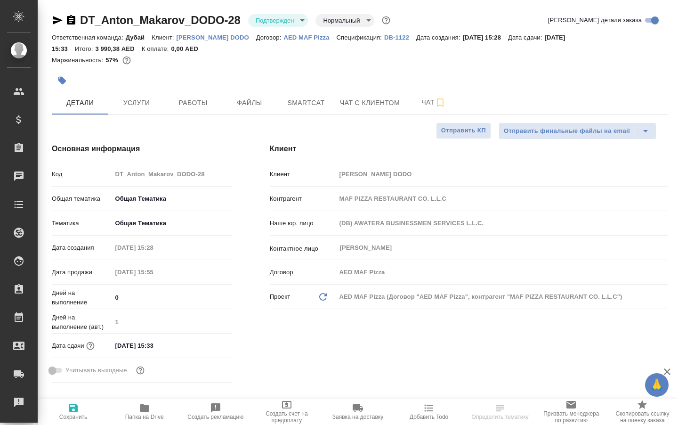
type textarea "x"
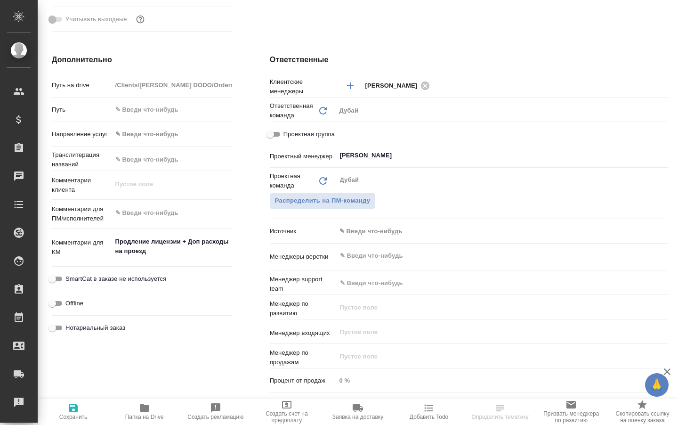
scroll to position [344, 0]
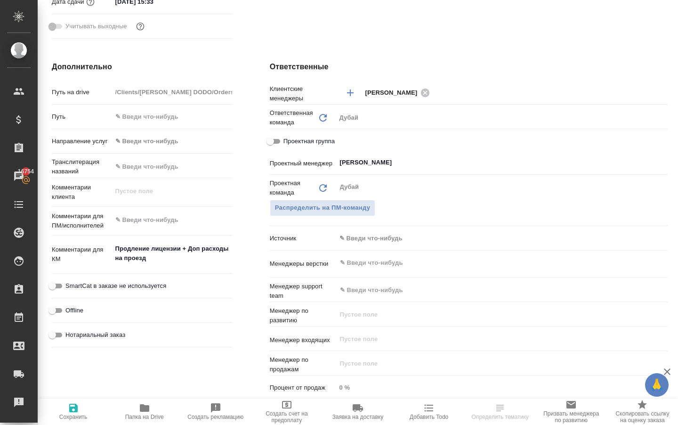
type textarea "x"
select select "RU"
type textarea "x"
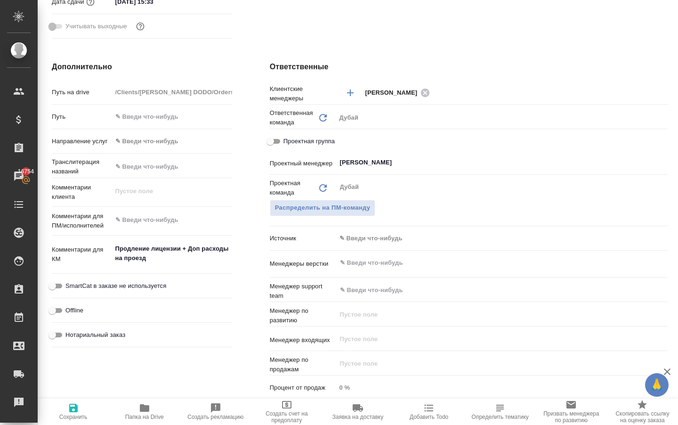
type textarea "x"
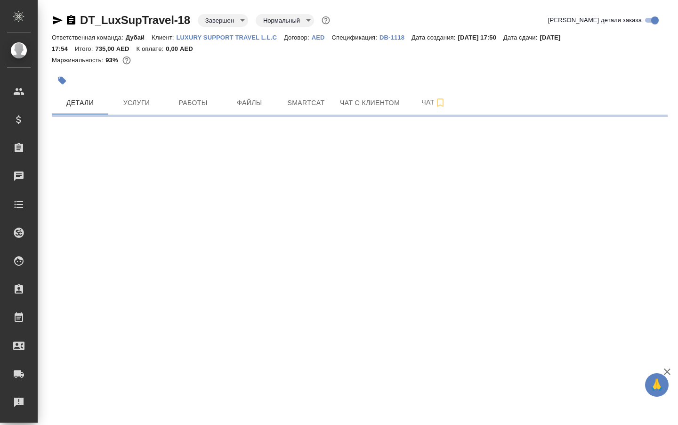
select select "RU"
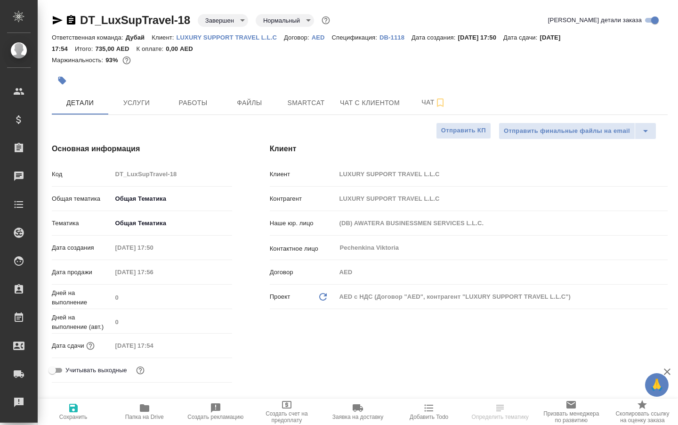
type textarea "x"
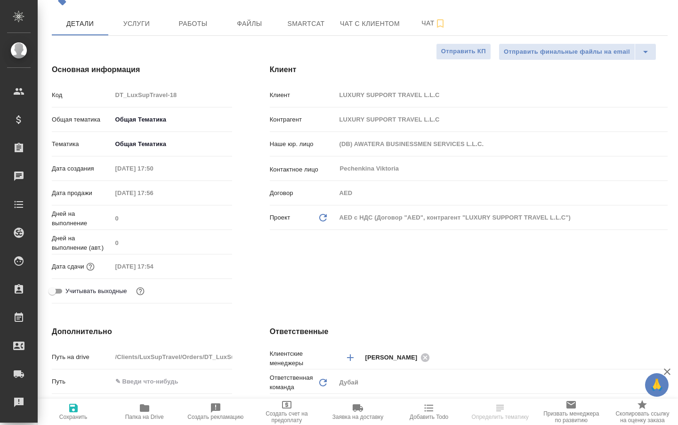
type textarea "x"
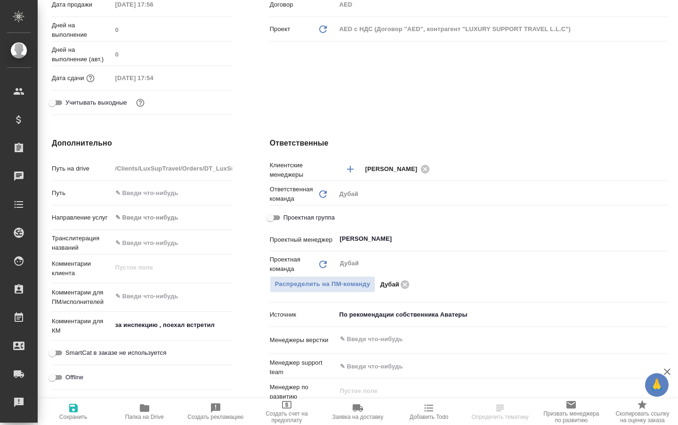
scroll to position [277, 0]
